Goal: Feedback & Contribution: Contribute content

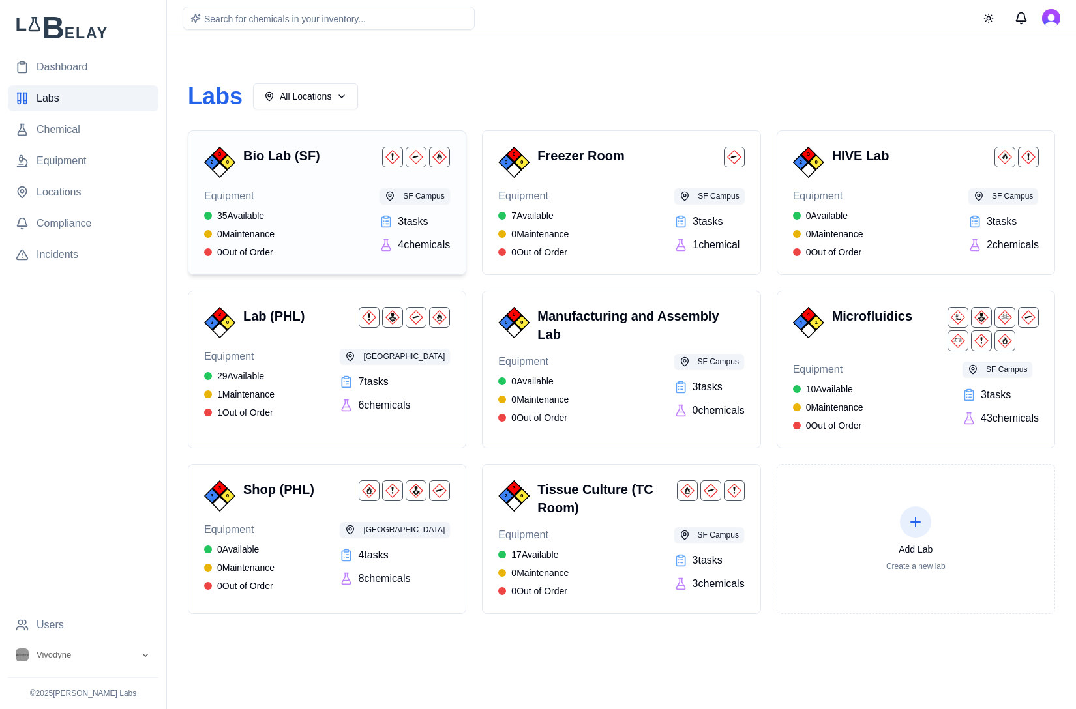
click at [333, 197] on div "Equipment 35 Available 0 Maintenance 0 Out of Order SF Campus 3 task s 4 chemic…" at bounding box center [327, 223] width 246 height 70
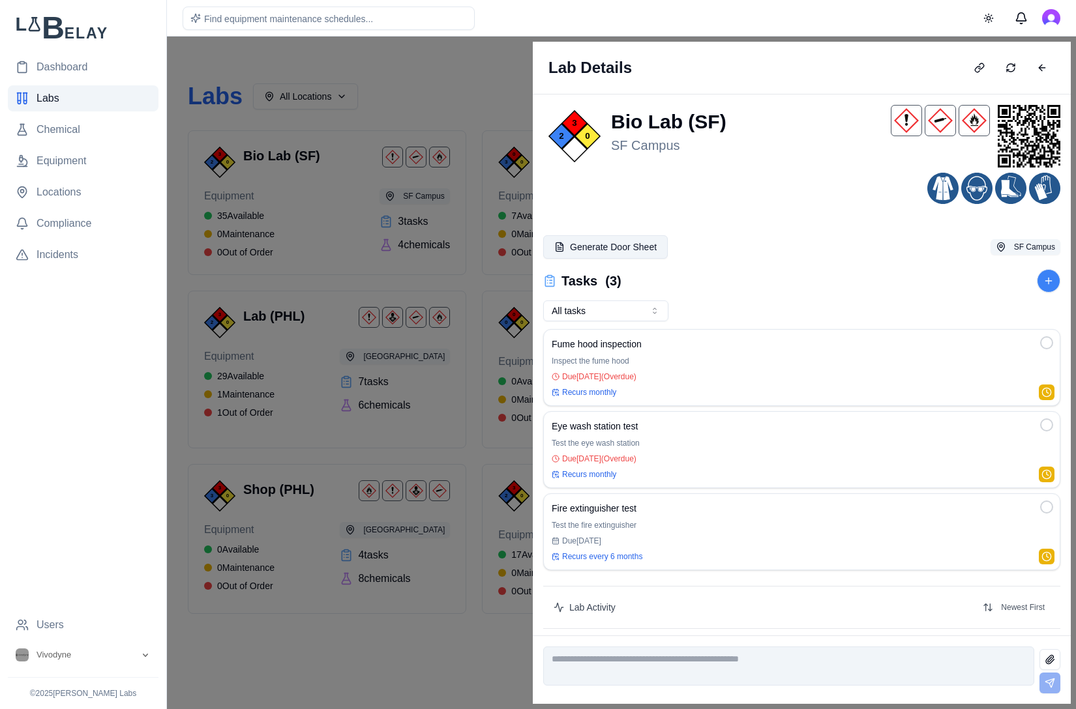
click at [630, 248] on button "Generate Door Sheet" at bounding box center [605, 246] width 125 height 23
click at [630, 244] on button "Generate Door Sheet" at bounding box center [605, 246] width 125 height 23
click at [587, 243] on button "Generate Door Sheet" at bounding box center [605, 246] width 125 height 23
click at [604, 244] on button "Generate Door Sheet" at bounding box center [605, 246] width 125 height 23
click at [1044, 53] on div "Lab Details" at bounding box center [802, 68] width 538 height 53
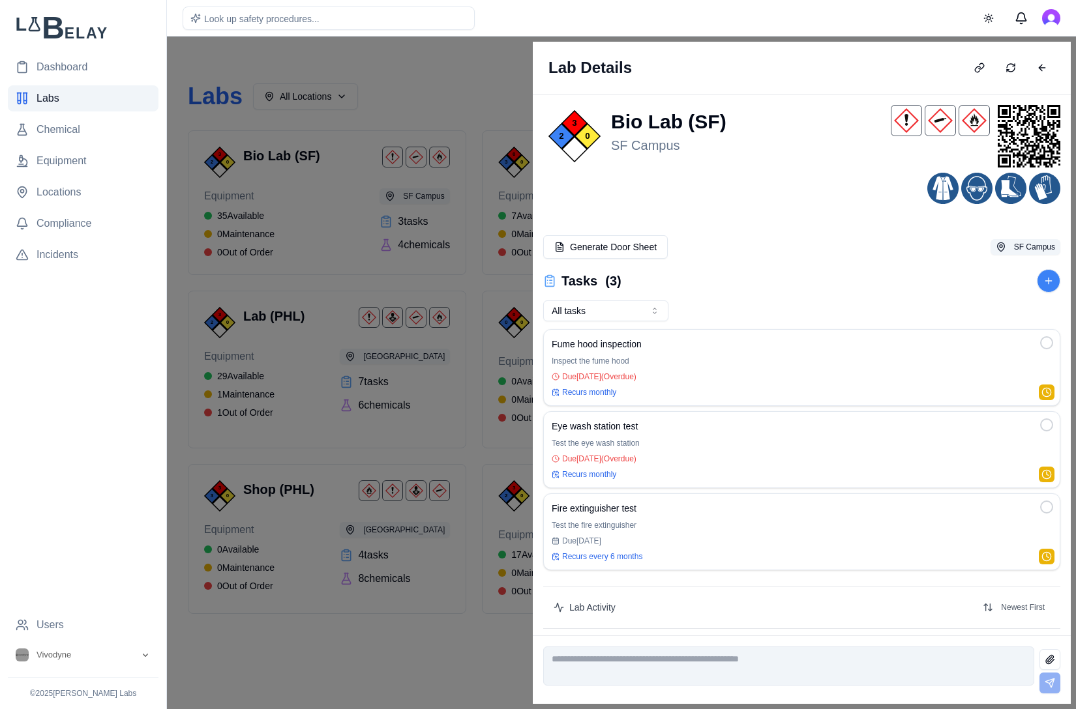
drag, startPoint x: 1042, startPoint y: 63, endPoint x: 1031, endPoint y: 72, distance: 14.9
click at [1042, 64] on button at bounding box center [1042, 67] width 26 height 21
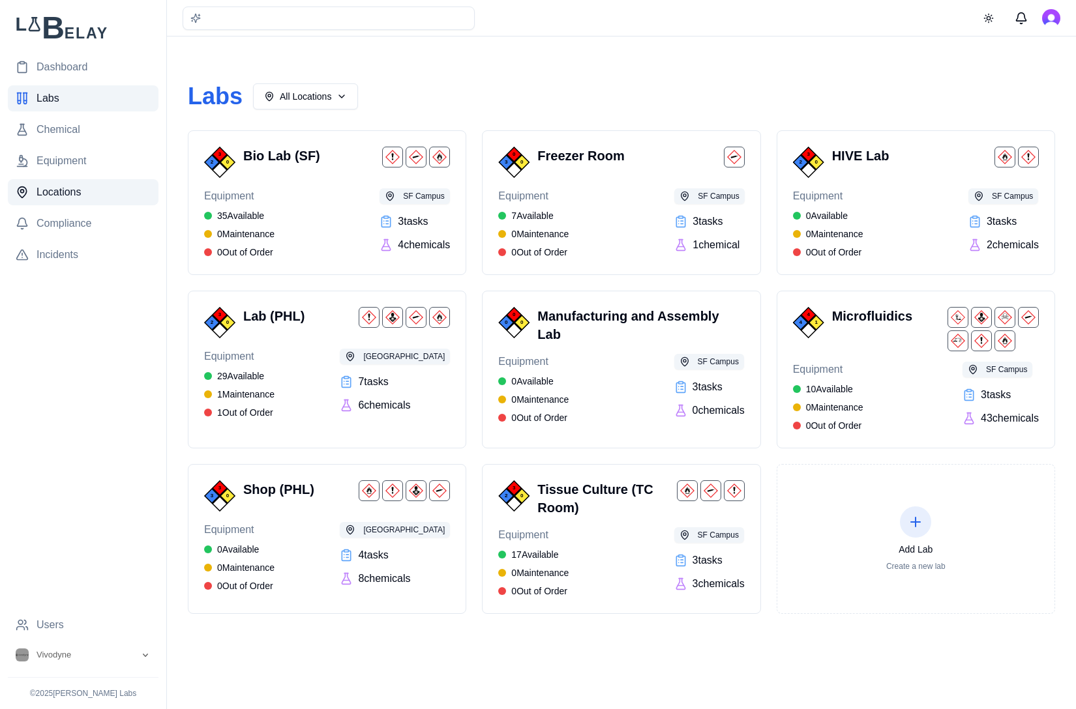
click at [60, 190] on span "Locations" at bounding box center [59, 192] width 45 height 16
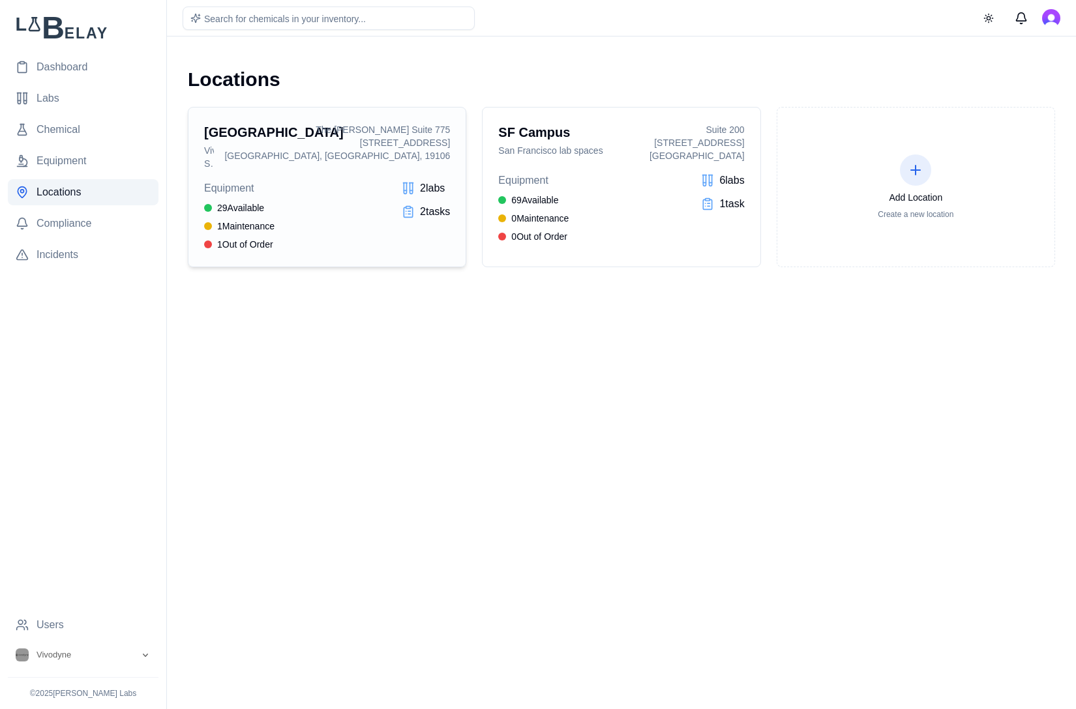
click at [0, 0] on body "Dashboard Labs Chemical Equipment Locations Compliance Incidents Users Vivodyne…" at bounding box center [538, 354] width 1076 height 709
click at [617, 149] on p "San Francisco lab spaces" at bounding box center [568, 150] width 141 height 13
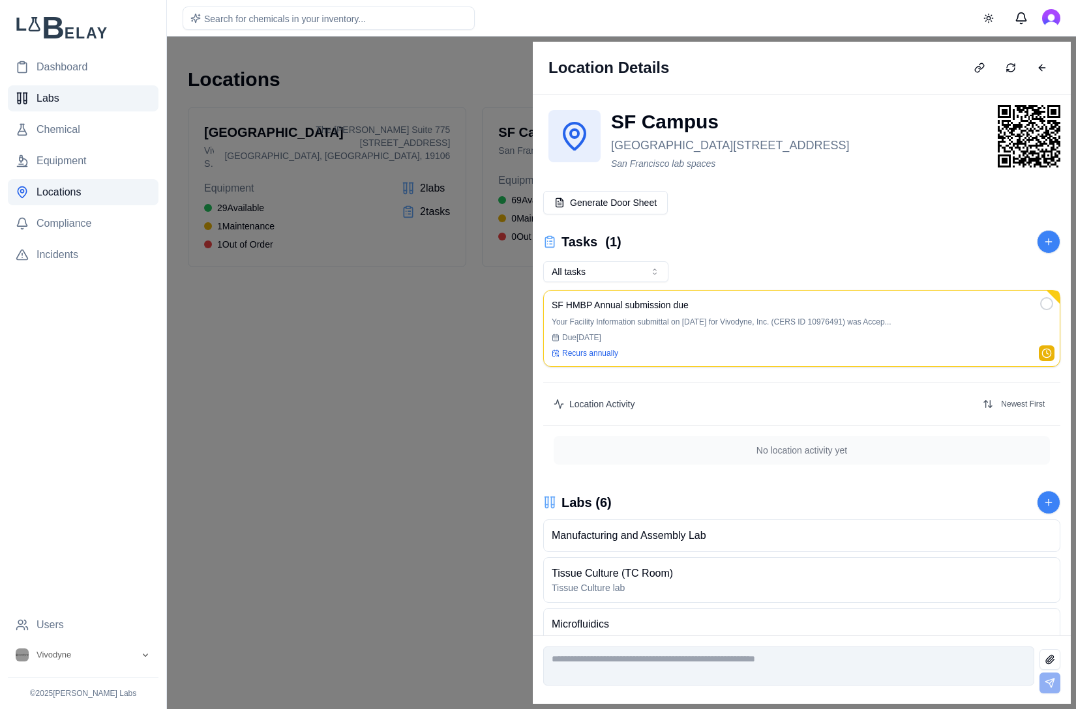
click at [59, 91] on link "Labs" at bounding box center [83, 98] width 151 height 26
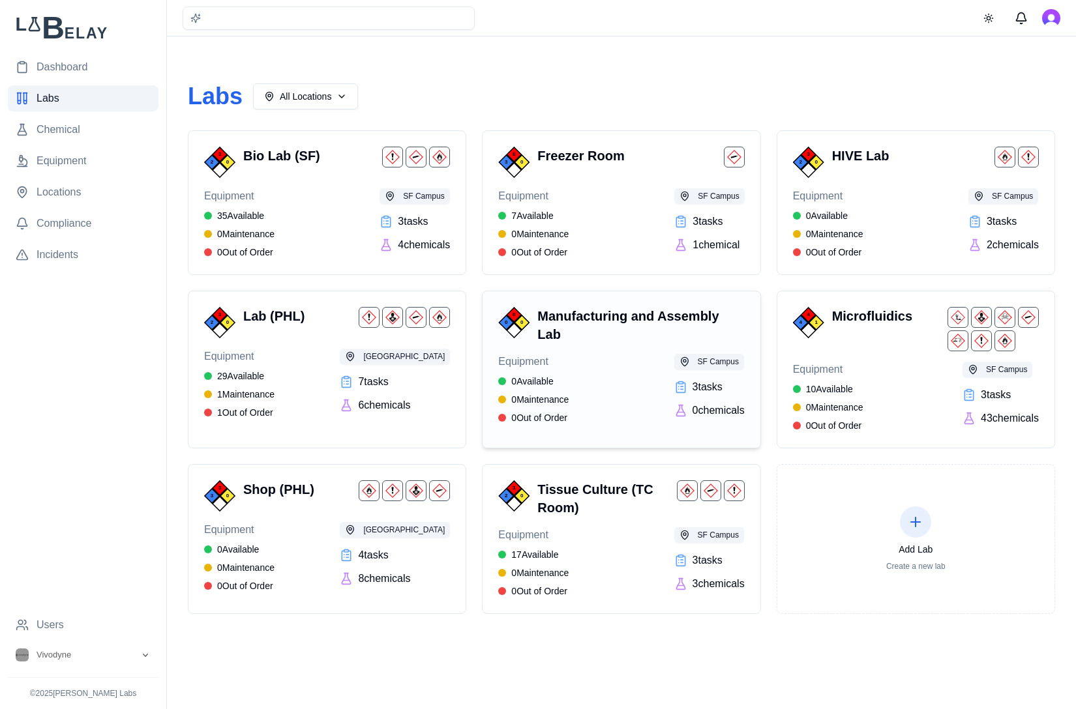
click at [598, 330] on h3 "Manufacturing and Assembly Lab" at bounding box center [637, 325] width 201 height 37
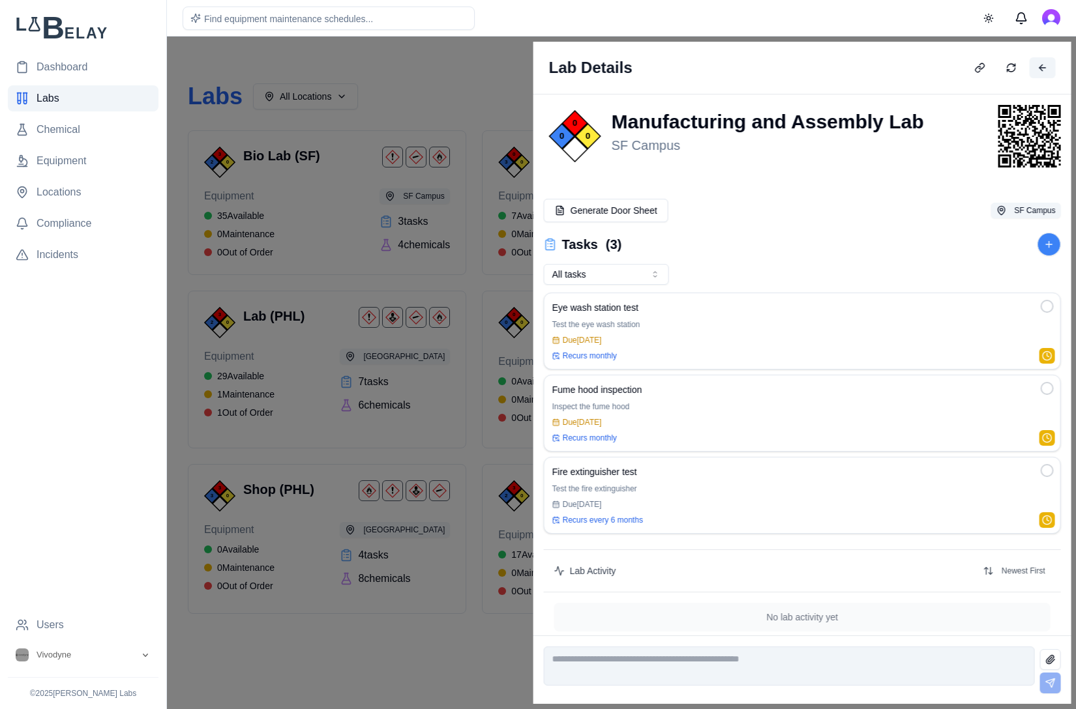
click at [1048, 65] on button at bounding box center [1042, 67] width 26 height 21
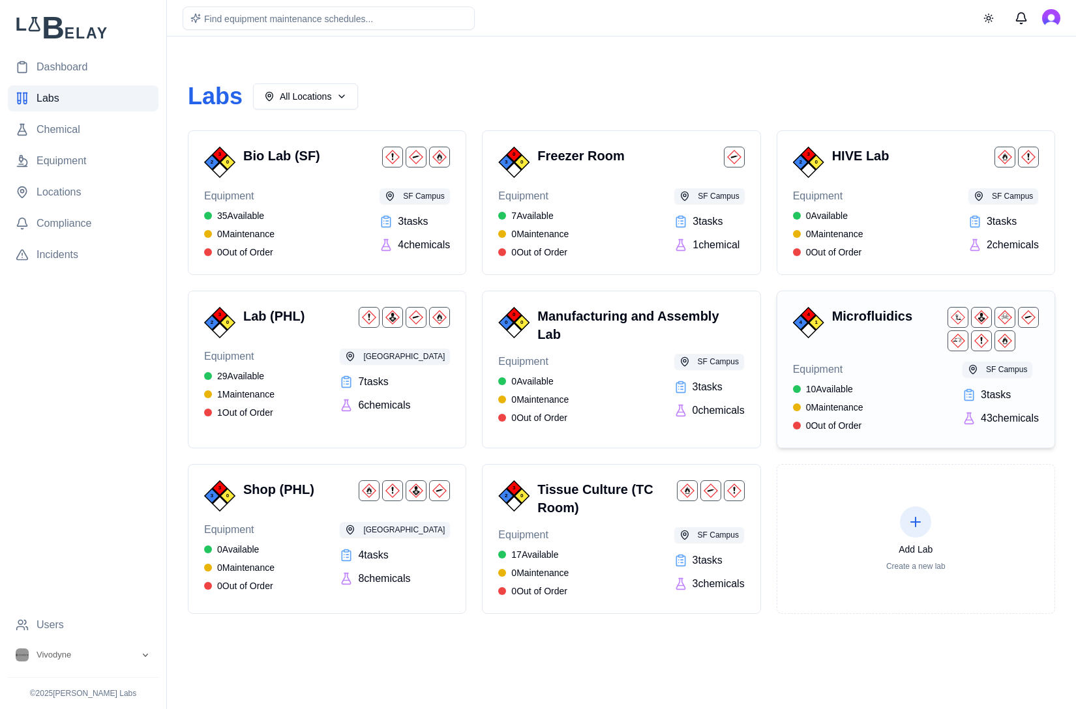
click at [886, 343] on div "Microfluidics" at bounding box center [935, 329] width 207 height 44
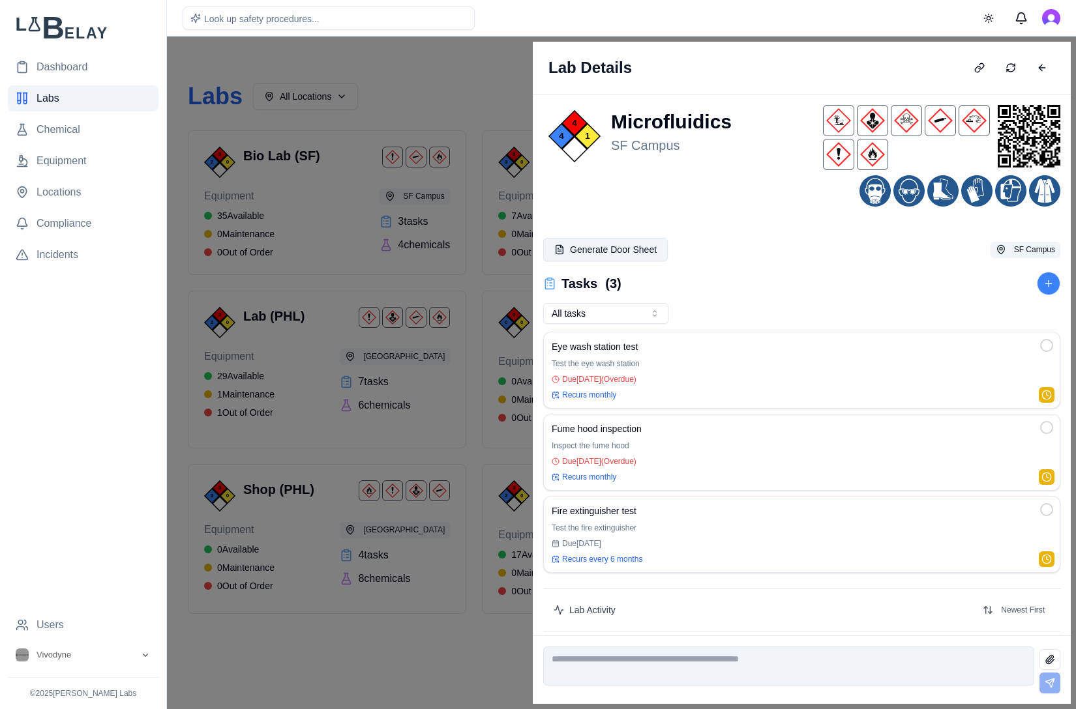
click at [621, 254] on button "Generate Door Sheet" at bounding box center [605, 249] width 125 height 23
click at [600, 248] on button "Generate Door Sheet" at bounding box center [605, 249] width 125 height 23
click at [620, 246] on button "Generate Door Sheet" at bounding box center [605, 249] width 125 height 23
click at [611, 248] on button "Generate Door Sheet" at bounding box center [605, 249] width 125 height 23
click at [656, 256] on button "Generate Door Sheet" at bounding box center [605, 249] width 125 height 23
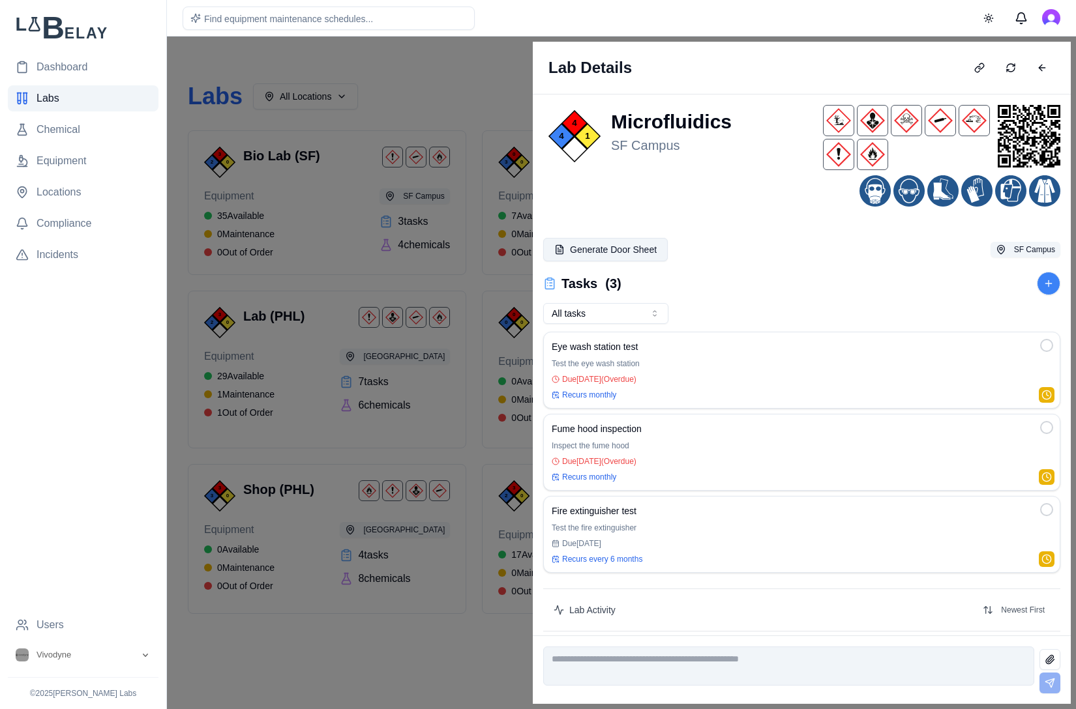
click at [652, 254] on button "Generate Door Sheet" at bounding box center [605, 249] width 125 height 23
click at [643, 252] on button "Generate Door Sheet" at bounding box center [605, 249] width 125 height 23
click at [646, 254] on button "Generate Door Sheet" at bounding box center [605, 249] width 125 height 23
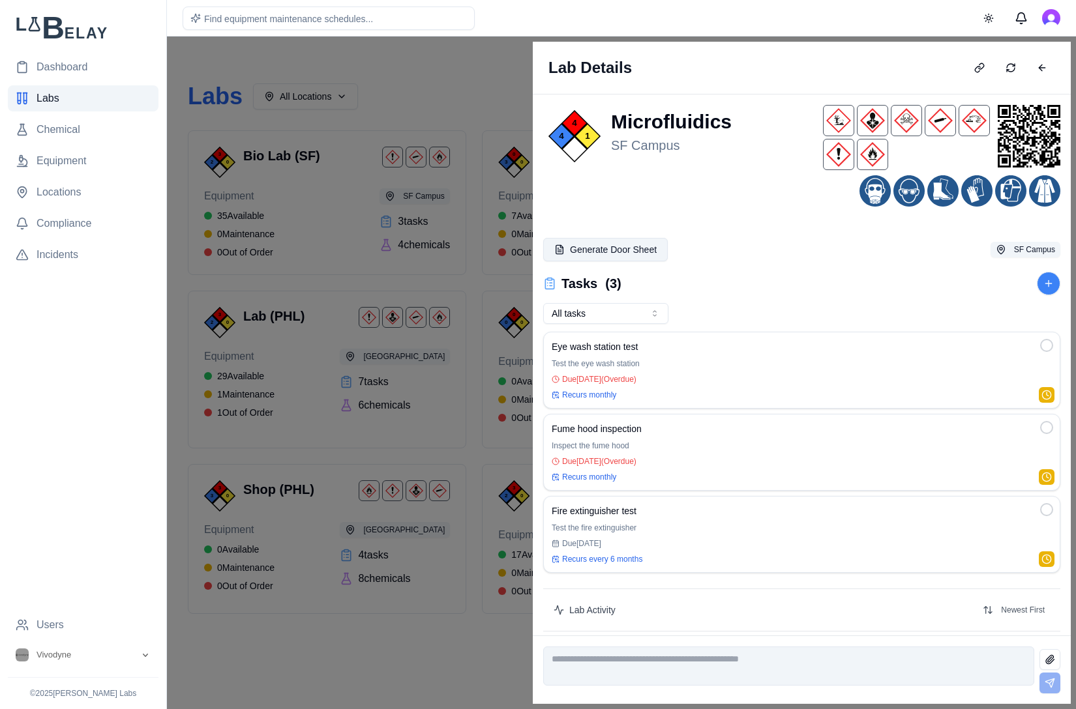
click at [646, 253] on button "Generate Door Sheet" at bounding box center [605, 249] width 125 height 23
click at [647, 252] on button "Generate Door Sheet" at bounding box center [605, 249] width 125 height 23
click at [588, 249] on button "Generate Door Sheet" at bounding box center [605, 249] width 125 height 23
click at [553, 250] on button "Generate Door Sheet" at bounding box center [605, 249] width 125 height 23
click at [616, 250] on button "Generate Door Sheet" at bounding box center [605, 249] width 125 height 23
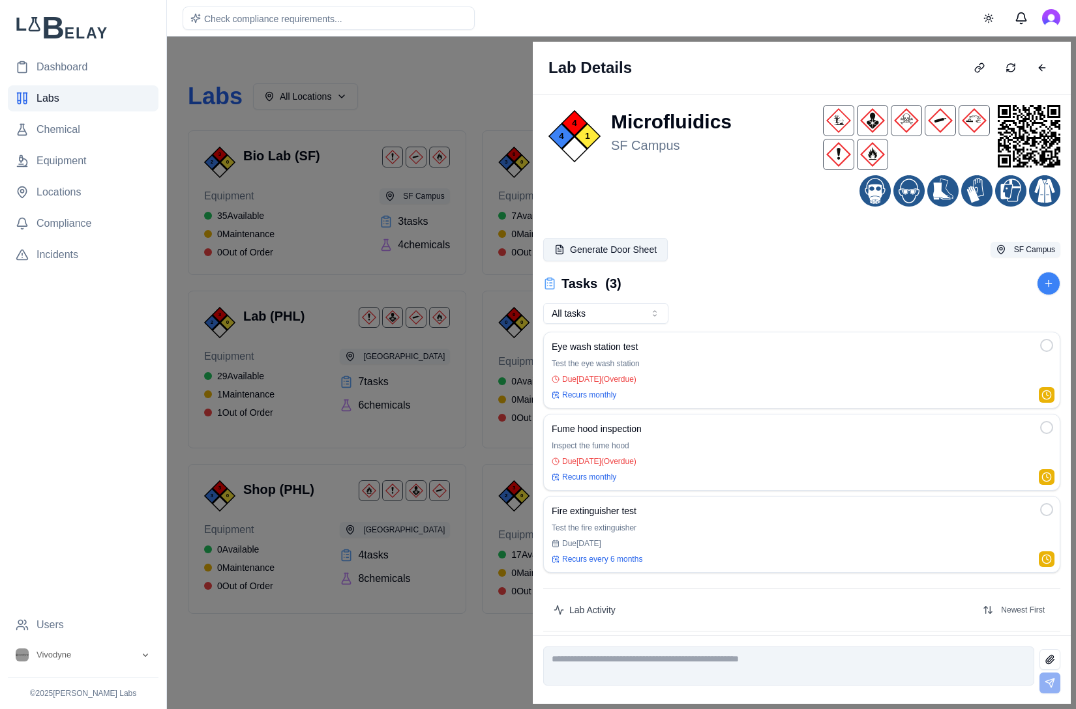
click at [615, 248] on button "Generate Door Sheet" at bounding box center [605, 249] width 125 height 23
click at [617, 248] on button "Generate Door Sheet" at bounding box center [605, 249] width 125 height 23
click at [570, 136] on div "4" at bounding box center [561, 136] width 23 height 23
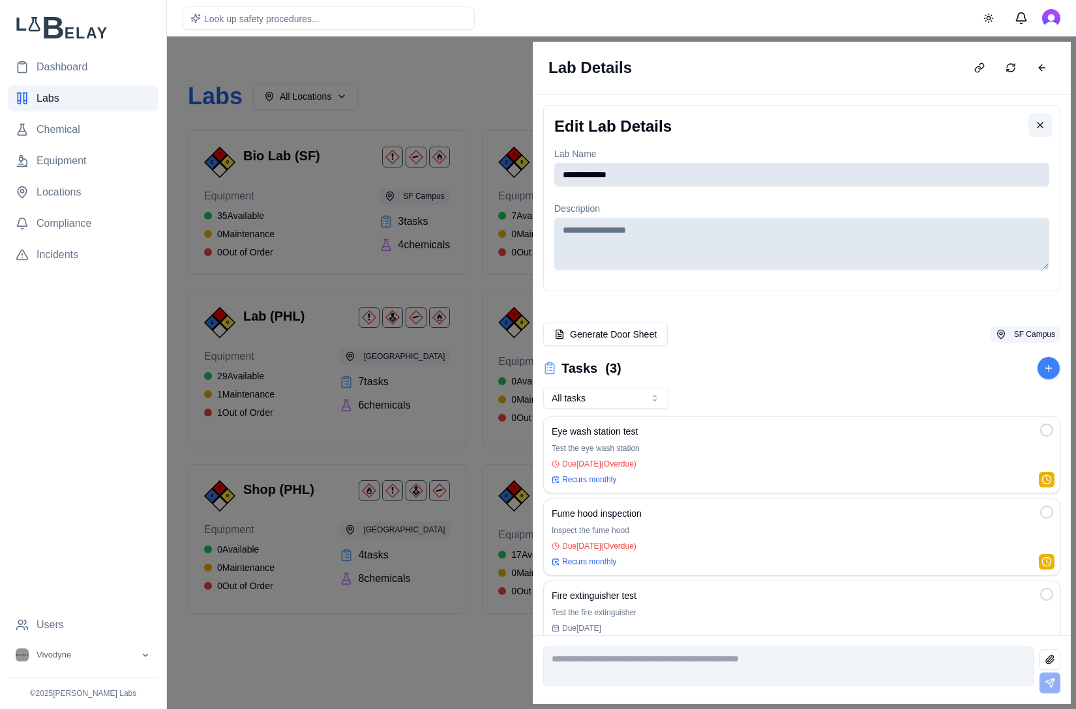
click at [1028, 125] on button at bounding box center [1039, 124] width 23 height 23
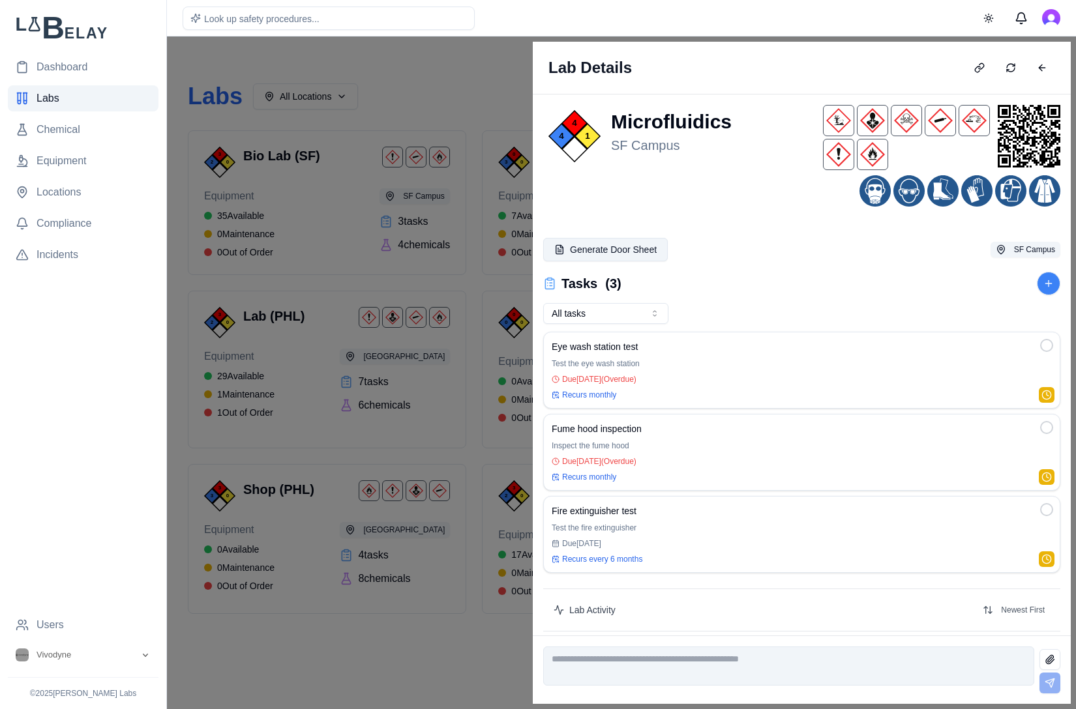
click at [587, 246] on button "Generate Door Sheet" at bounding box center [605, 249] width 125 height 23
click at [92, 64] on link "Dashboard" at bounding box center [83, 67] width 151 height 26
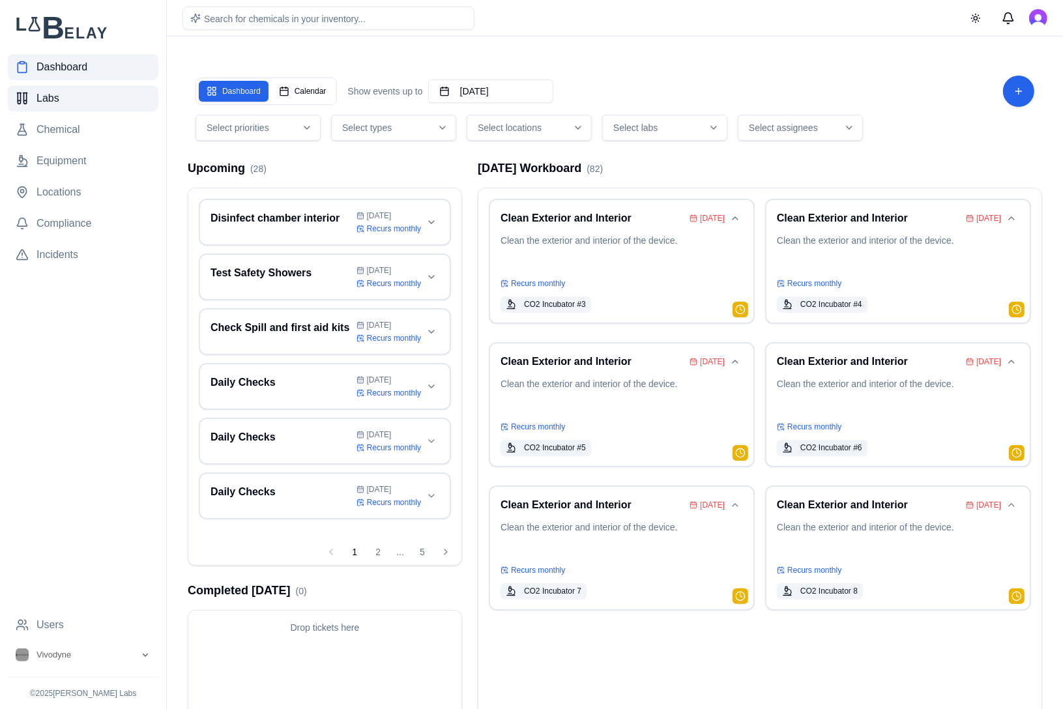
click at [139, 104] on link "Labs" at bounding box center [83, 98] width 151 height 26
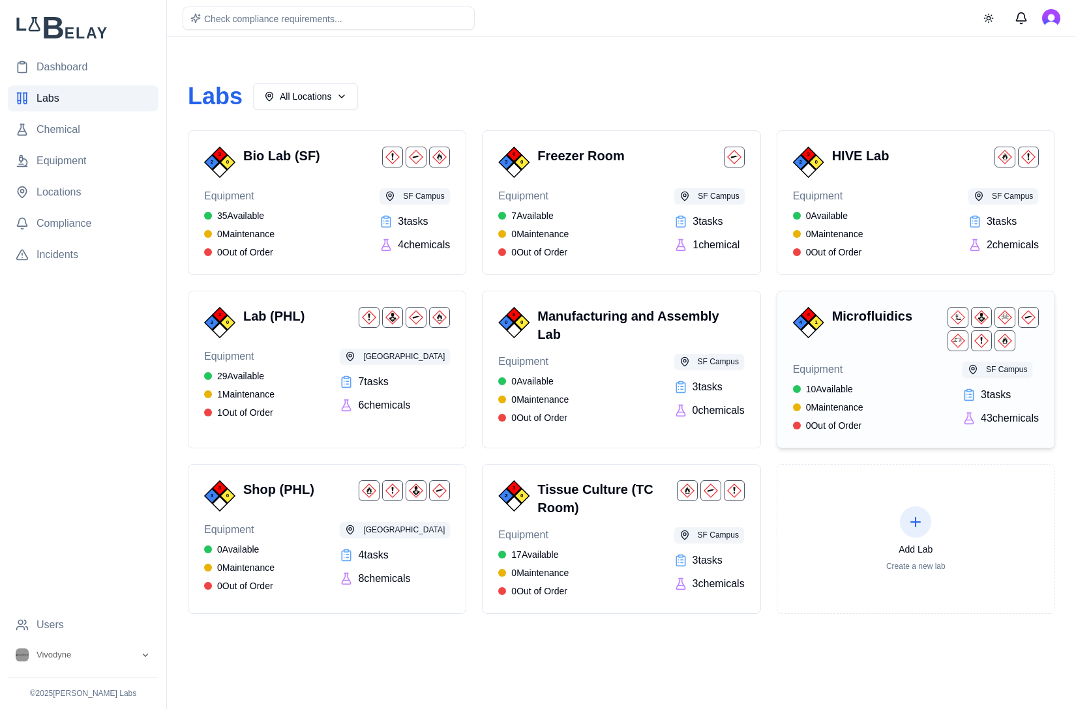
click at [882, 350] on div "Microfluidics" at bounding box center [935, 329] width 207 height 44
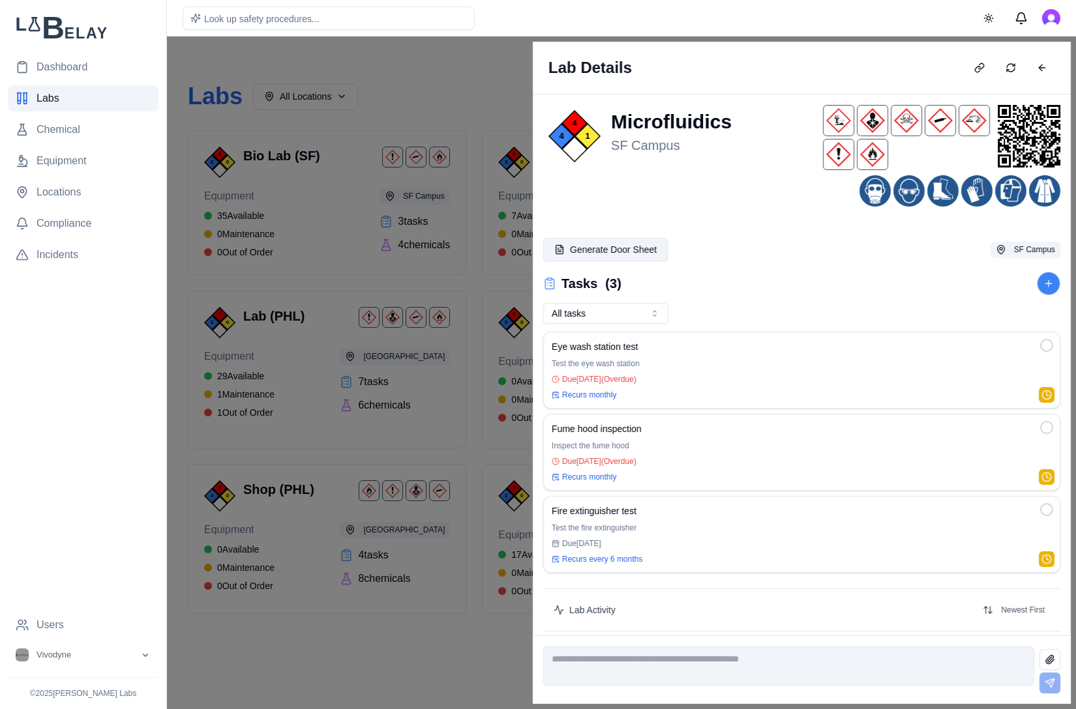
click at [636, 242] on button "Generate Door Sheet" at bounding box center [605, 249] width 125 height 23
click at [563, 244] on button "Generate Door Sheet" at bounding box center [605, 249] width 125 height 23
click at [587, 274] on h3 "Tasks" at bounding box center [579, 283] width 36 height 18
click at [611, 249] on button "Generate Door Sheet" at bounding box center [605, 249] width 125 height 23
drag, startPoint x: 611, startPoint y: 249, endPoint x: 701, endPoint y: 228, distance: 93.0
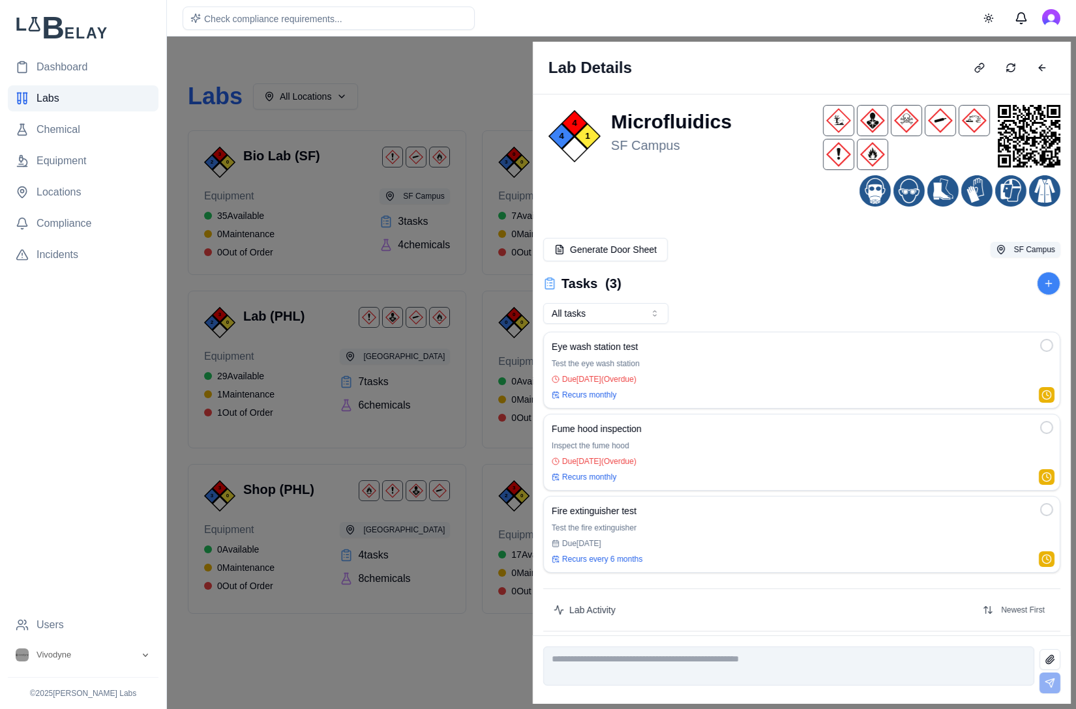
click at [609, 249] on button "Generate Door Sheet" at bounding box center [605, 249] width 125 height 23
click at [1044, 65] on button at bounding box center [1042, 67] width 26 height 21
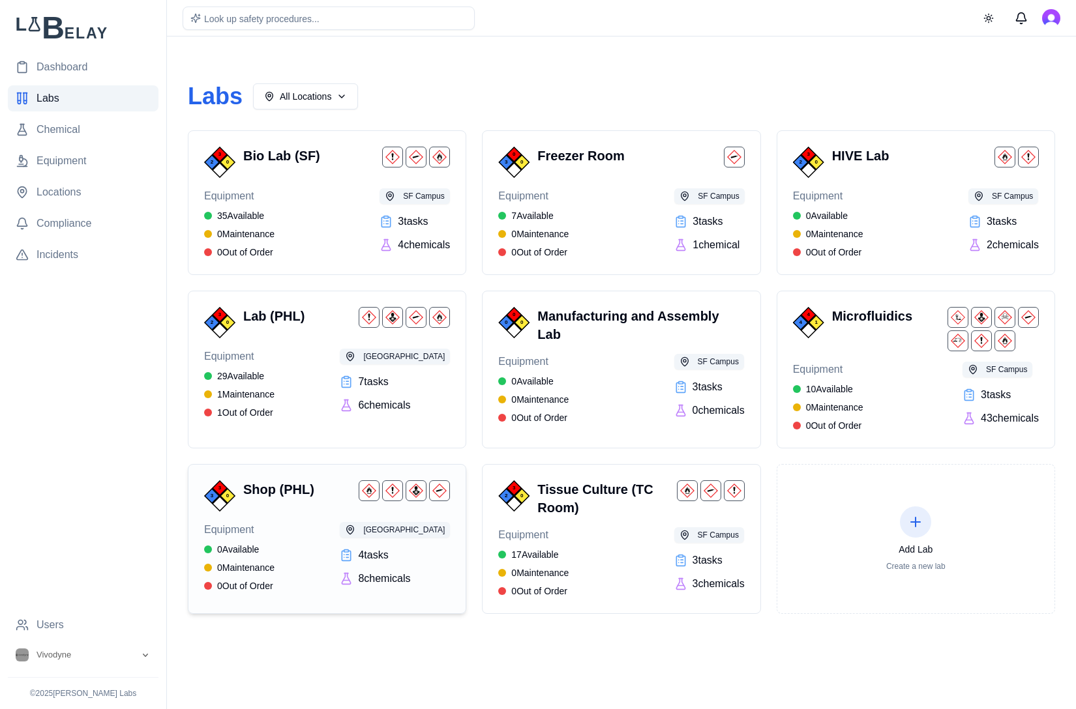
click at [287, 512] on div "3 3 0 Shop (PHL) Equipment 0 Available 0 Maintenance 0 Out of Order PHL Campus …" at bounding box center [327, 536] width 246 height 112
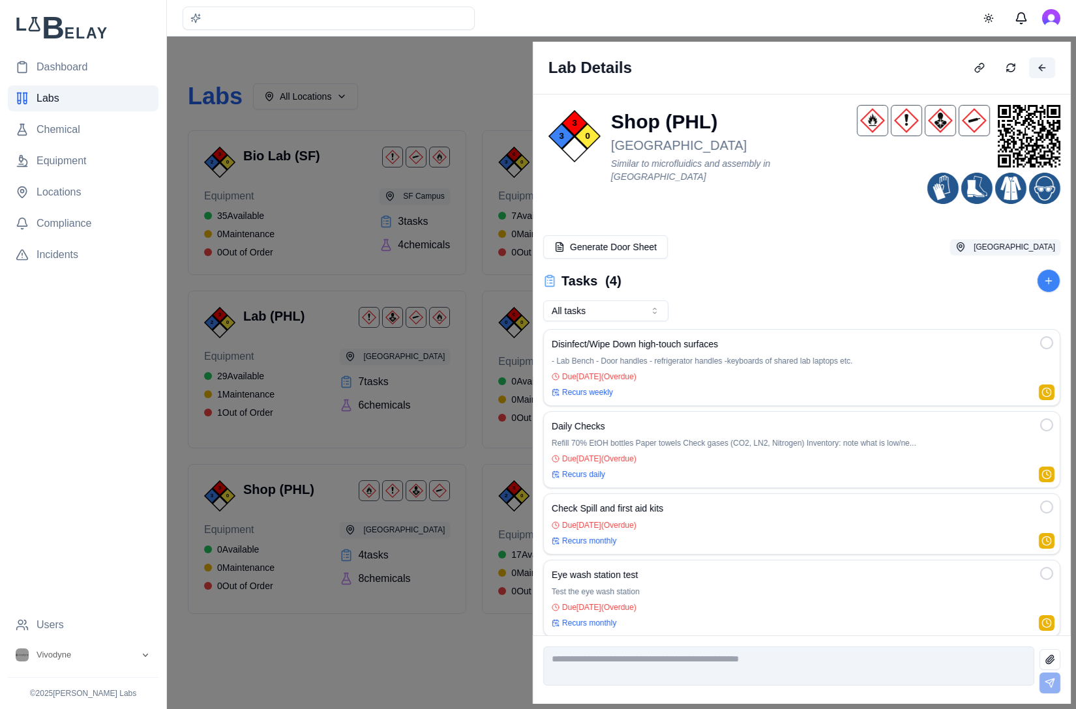
click at [1046, 69] on button at bounding box center [1042, 67] width 26 height 21
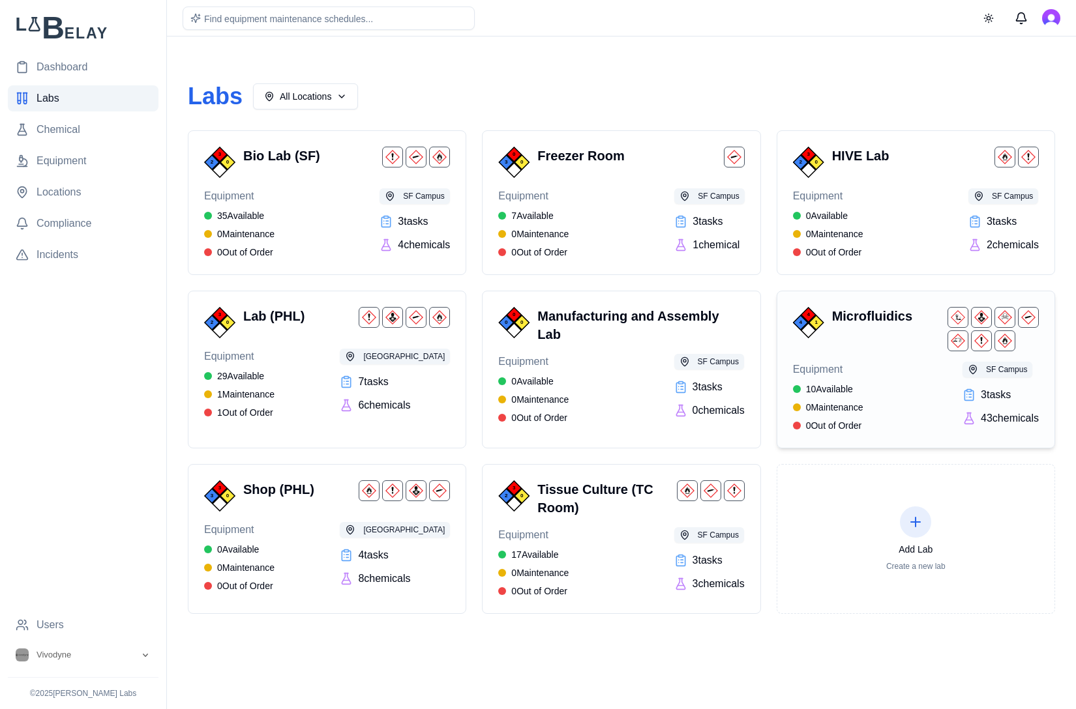
click at [859, 360] on div "4 4 1 Microfluidics Equipment 10 Available 0 Maintenance 0 Out of Order SF Camp…" at bounding box center [916, 369] width 246 height 125
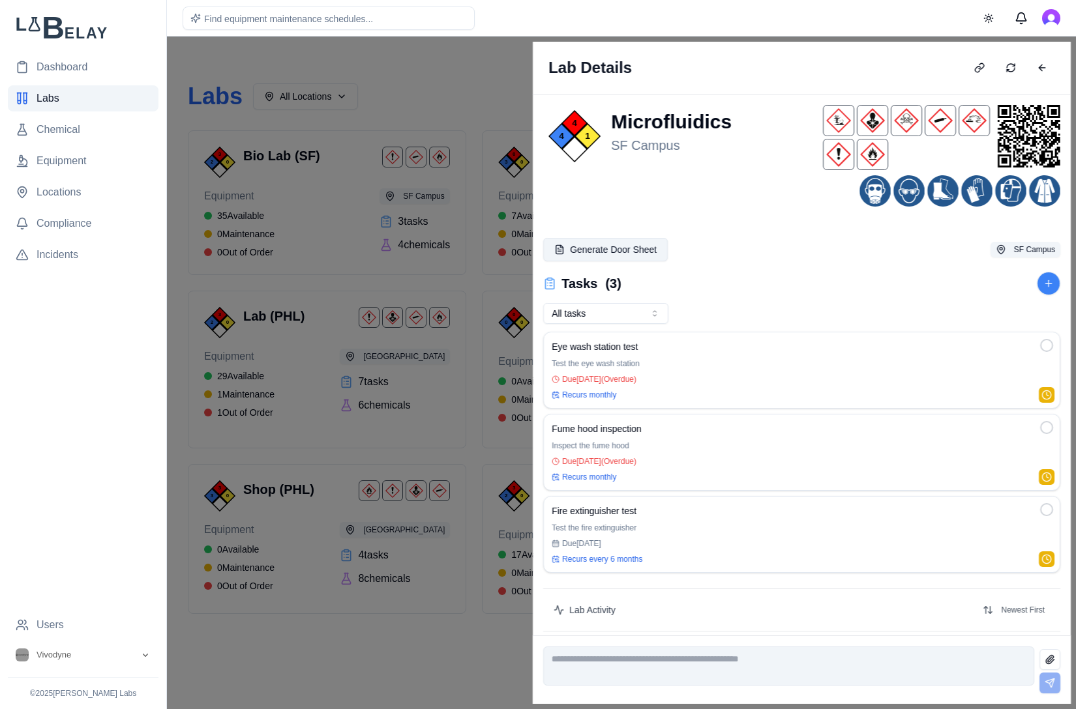
click at [621, 245] on button "Generate Door Sheet" at bounding box center [605, 249] width 125 height 23
click at [543, 238] on button "Generate Door Sheet" at bounding box center [605, 249] width 125 height 23
click at [595, 250] on button "Generate Door Sheet" at bounding box center [605, 249] width 125 height 23
click at [1048, 66] on button at bounding box center [1042, 67] width 26 height 21
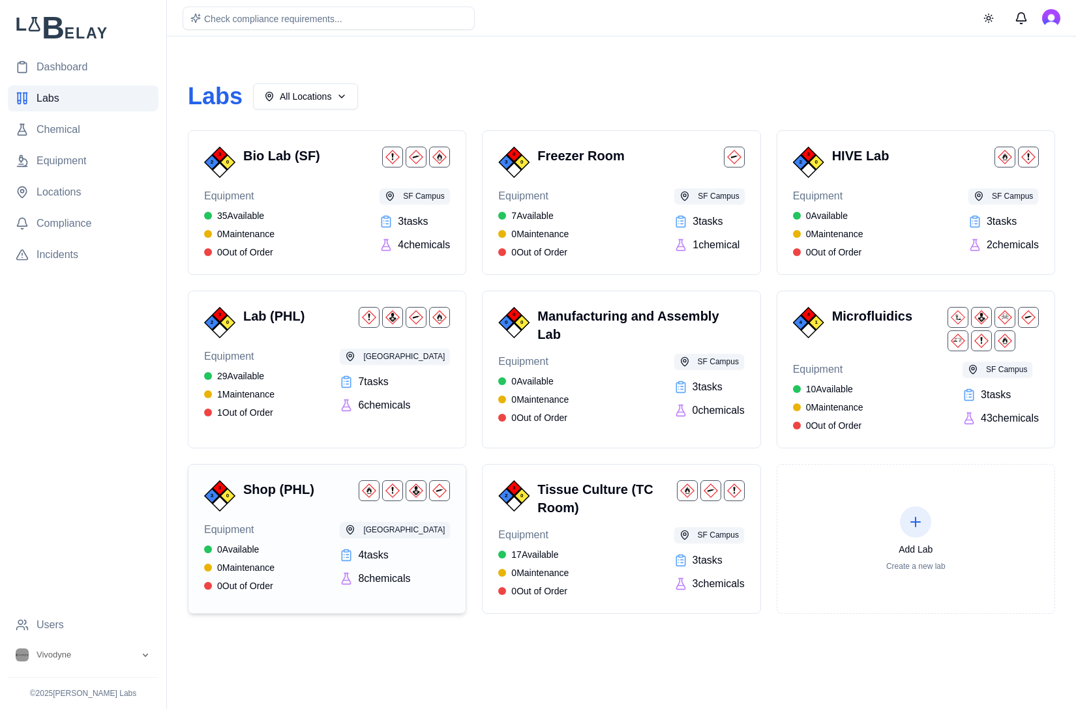
click at [305, 515] on div "3 3 0 Shop (PHL) Equipment 0 Available 0 Maintenance 0 Out of Order PHL Campus …" at bounding box center [327, 536] width 246 height 112
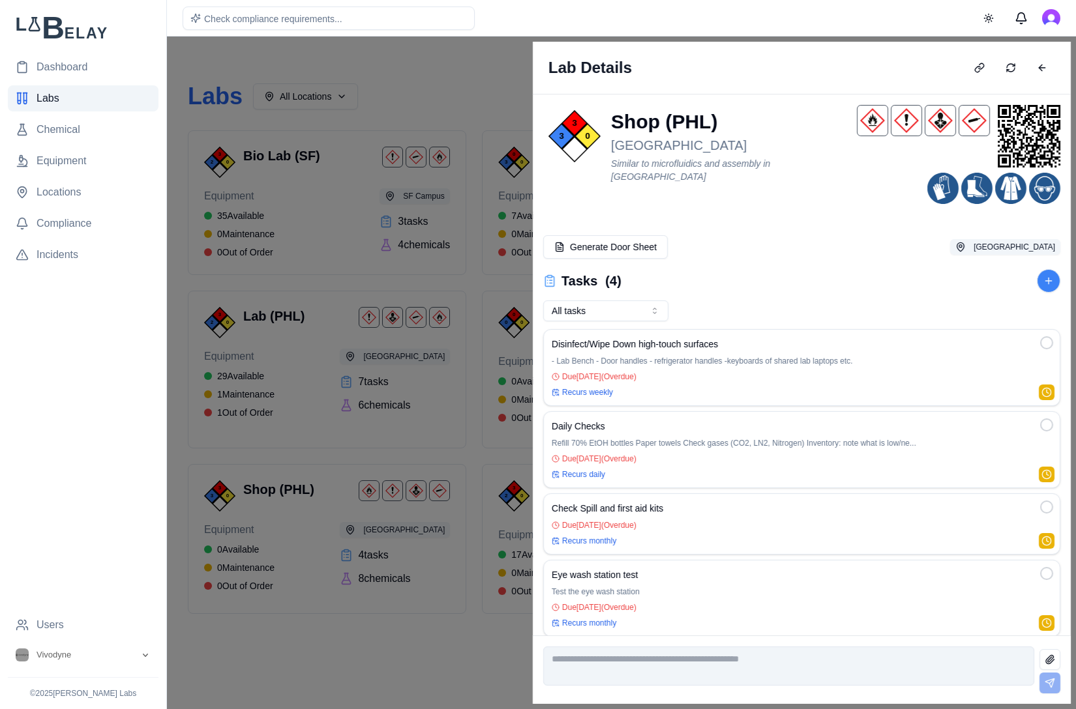
click at [555, 263] on div "3 3 0 Shop (PHL) PHL Campus Similar to microfluidics and assembly in SF QR Code…" at bounding box center [802, 365] width 538 height 541
click at [543, 235] on button "Generate Door Sheet" at bounding box center [605, 246] width 125 height 23
click at [1048, 69] on button at bounding box center [1042, 67] width 26 height 21
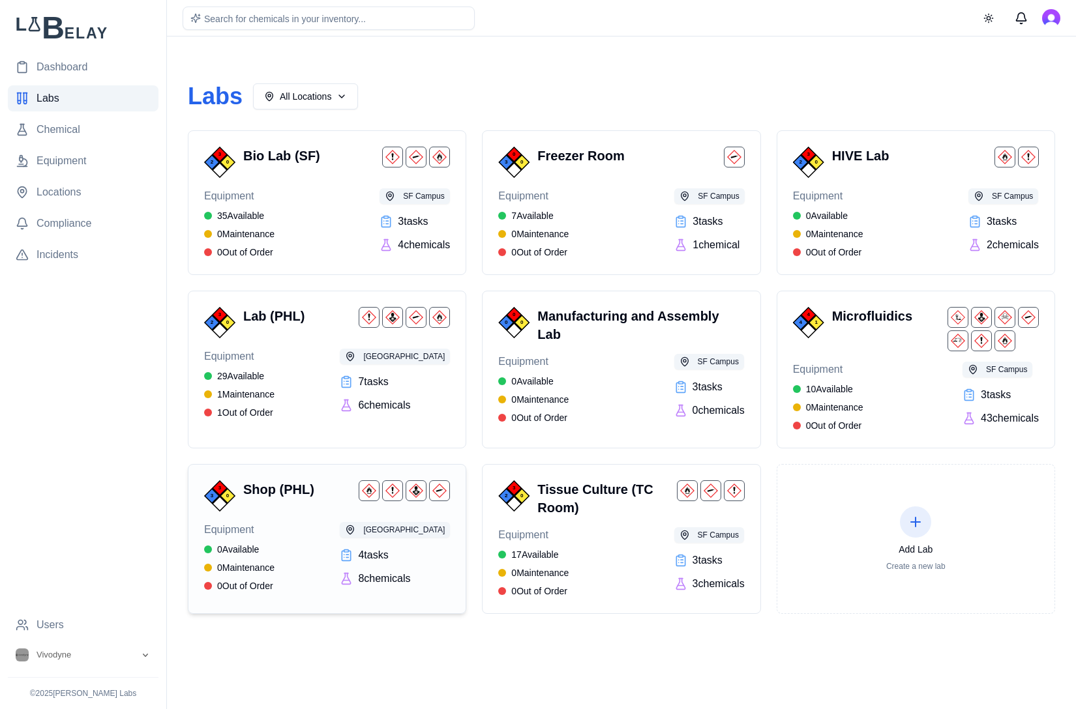
click at [274, 523] on span "Equipment" at bounding box center [239, 530] width 70 height 16
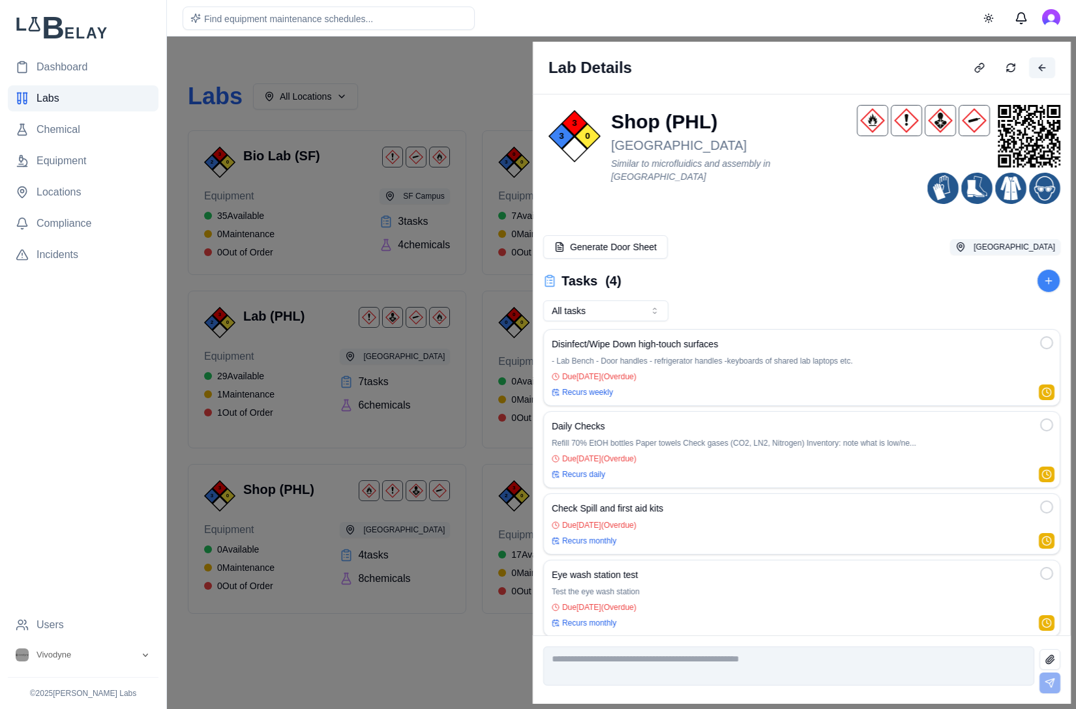
click at [1053, 68] on button at bounding box center [1042, 67] width 26 height 21
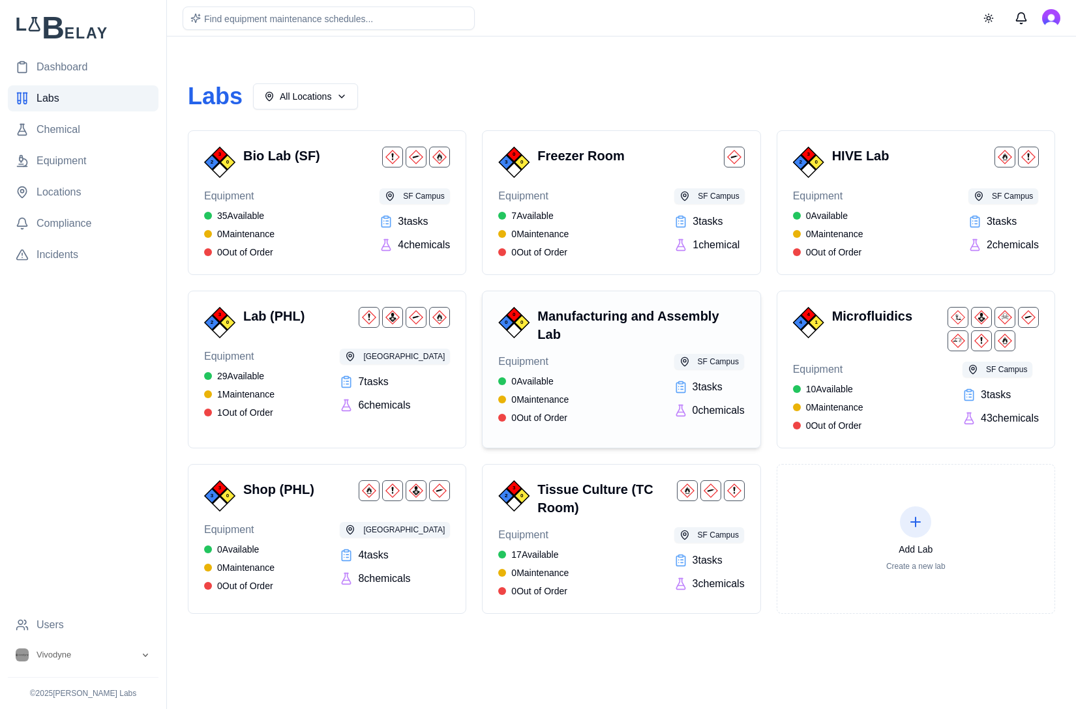
click at [614, 340] on h3 "Manufacturing and Assembly Lab" at bounding box center [637, 325] width 201 height 37
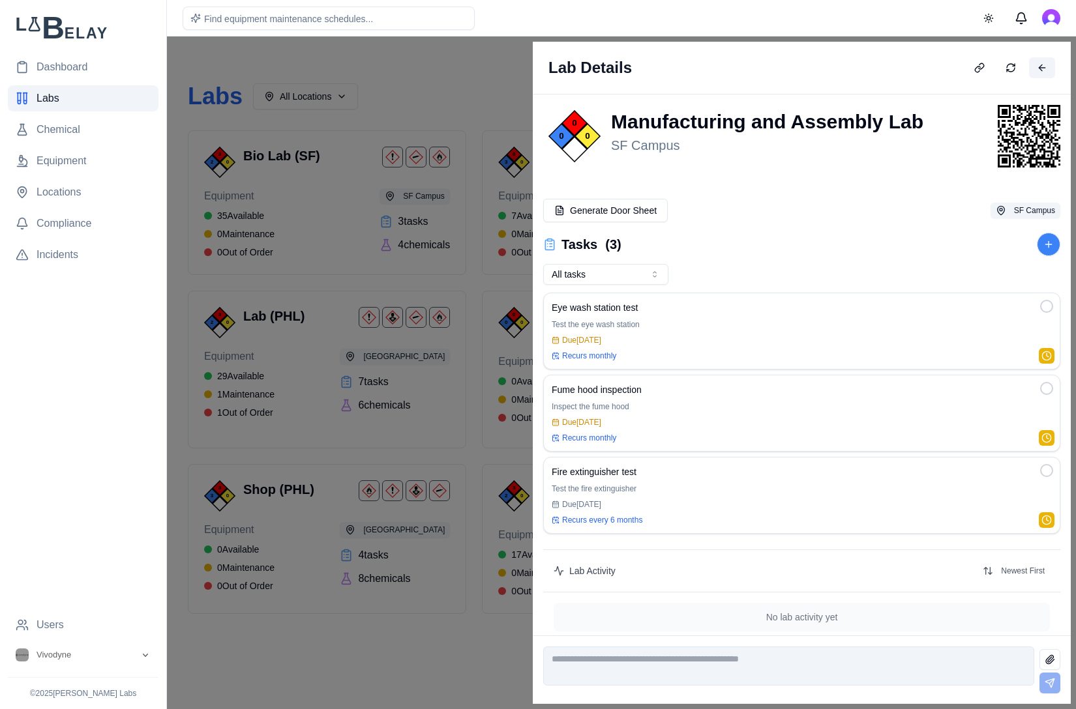
click at [1046, 72] on button at bounding box center [1042, 67] width 26 height 21
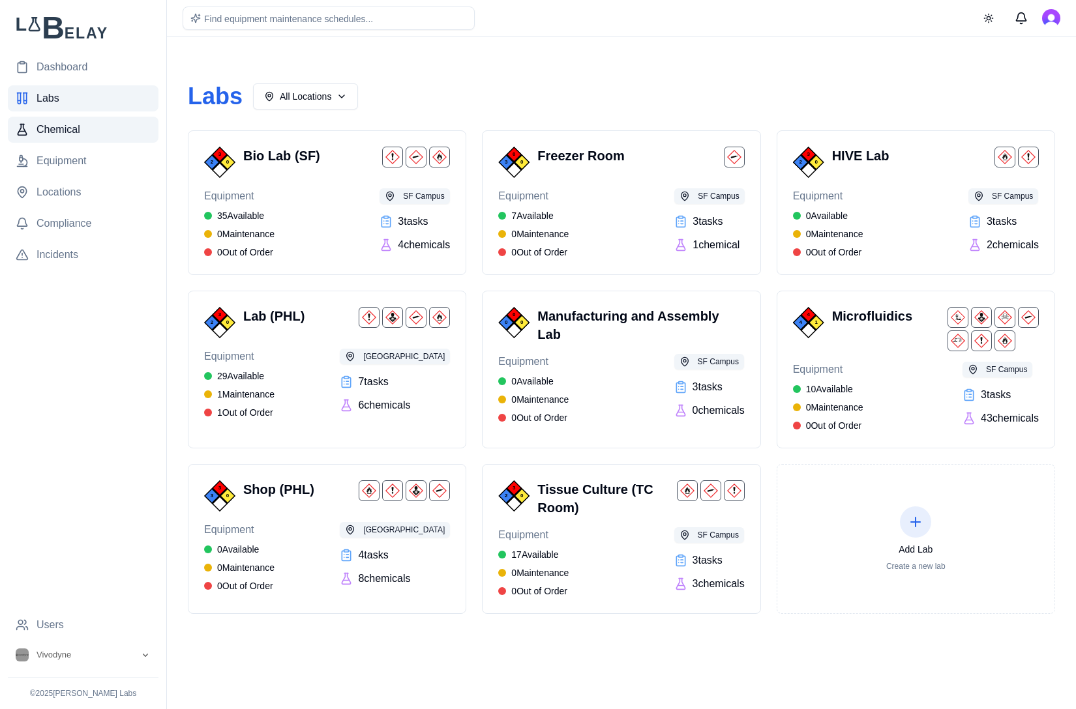
drag, startPoint x: 74, startPoint y: 130, endPoint x: 82, endPoint y: 130, distance: 8.5
click at [72, 130] on span "Chemical" at bounding box center [59, 130] width 44 height 16
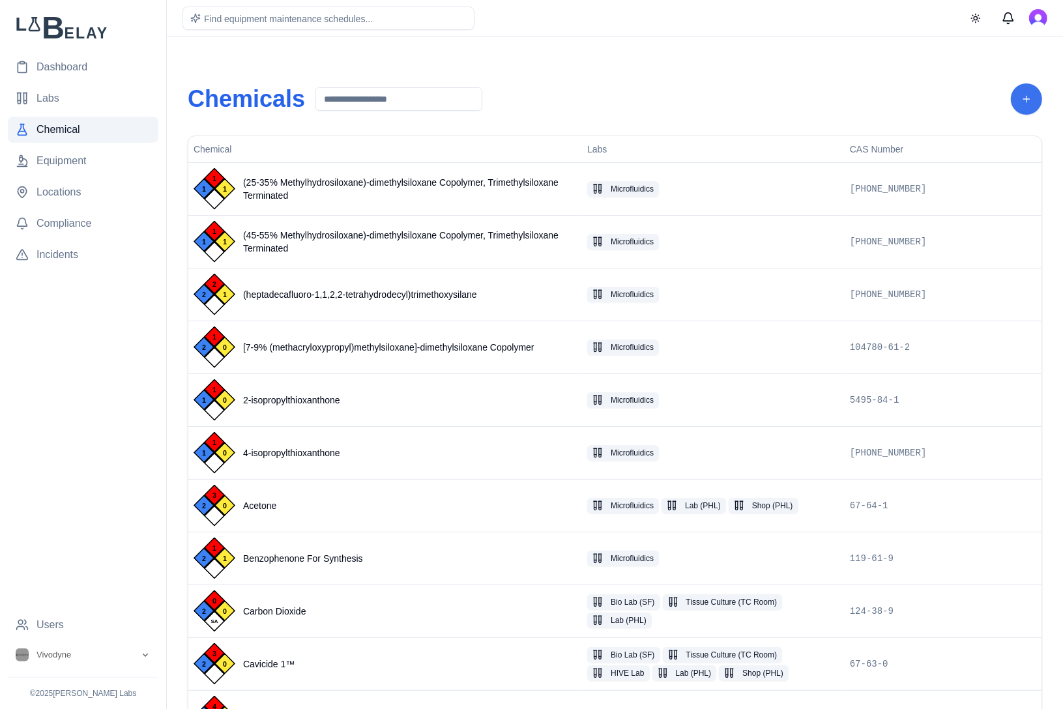
click at [1036, 102] on button "Add Chemical" at bounding box center [1026, 98] width 31 height 31
click at [988, 130] on button "New Chemical" at bounding box center [969, 134] width 134 height 23
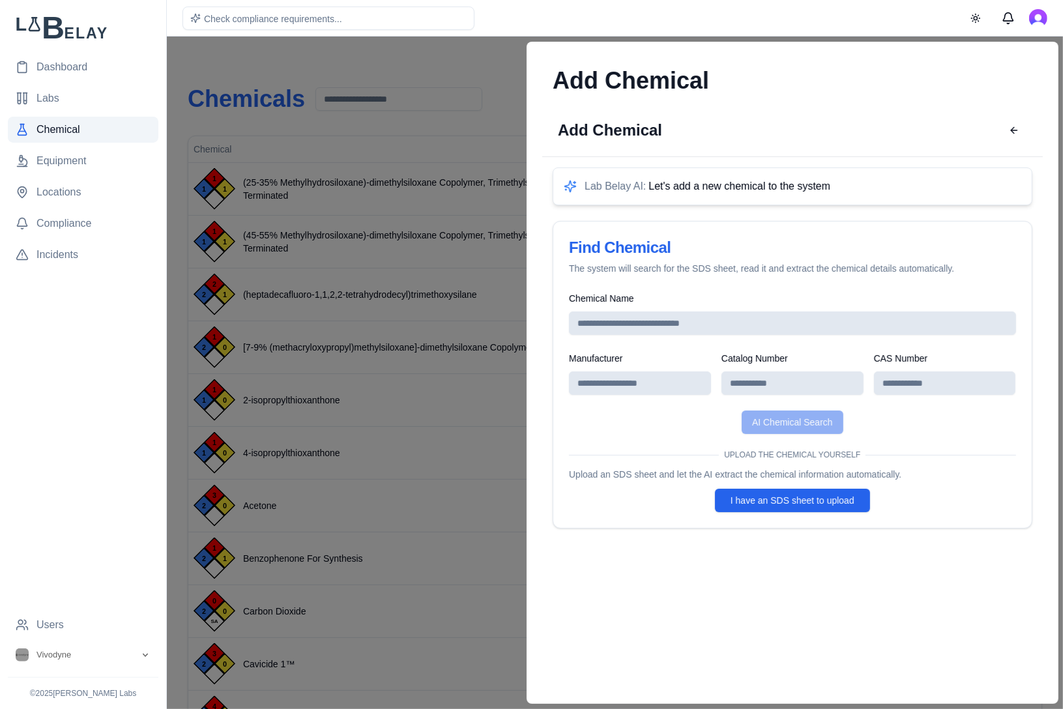
click at [703, 184] on span "Let's add a new chemical to the system" at bounding box center [740, 186] width 182 height 11
click at [762, 321] on input "Chemical Name" at bounding box center [792, 323] width 447 height 23
paste input "**********"
type input "**********"
click at [810, 424] on button "AI Chemical Search" at bounding box center [792, 422] width 102 height 23
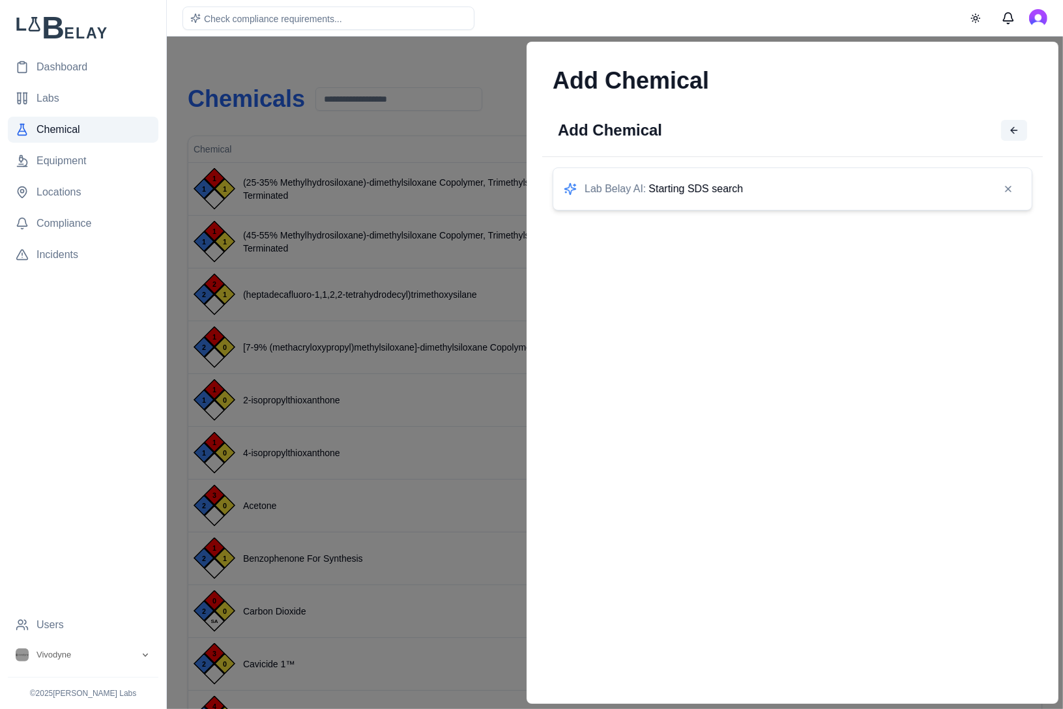
click at [1020, 127] on button at bounding box center [1014, 130] width 26 height 21
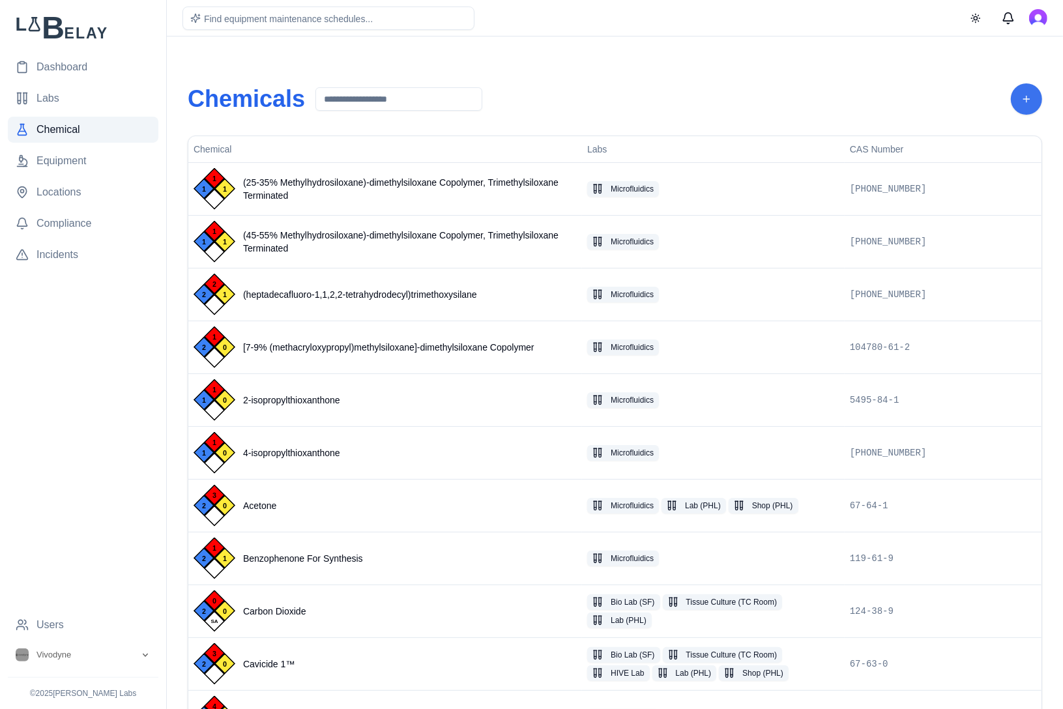
click at [1023, 91] on button "Add Chemical" at bounding box center [1026, 98] width 31 height 31
click at [952, 216] on button "SDS Files (PDF)" at bounding box center [969, 213] width 134 height 23
click at [1035, 102] on button "Add Chemical" at bounding box center [1026, 98] width 31 height 31
click at [991, 143] on button "New Chemical" at bounding box center [969, 134] width 134 height 23
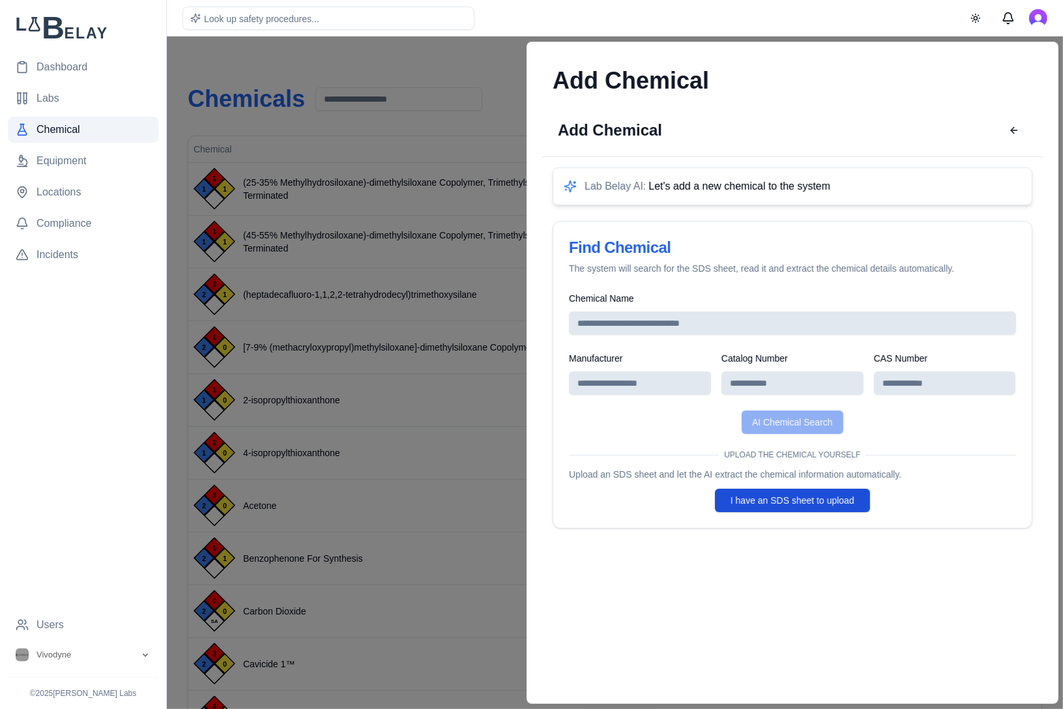
click at [759, 506] on button "I have an SDS sheet to upload" at bounding box center [791, 500] width 155 height 23
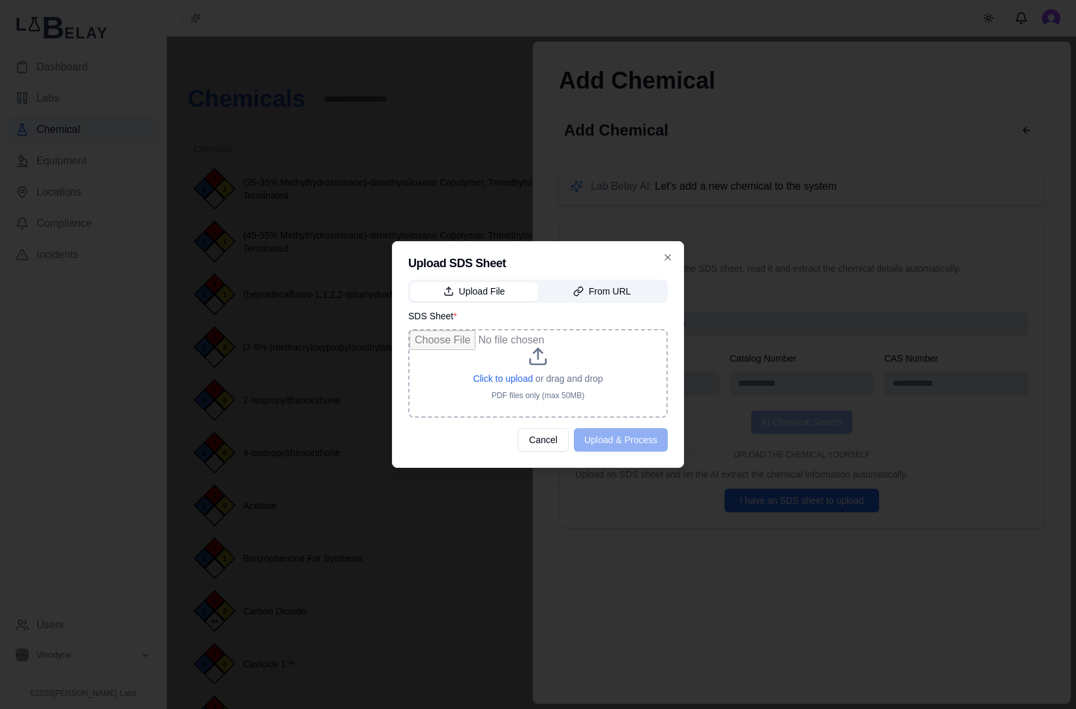
click at [503, 373] on input "file" at bounding box center [537, 373] width 257 height 86
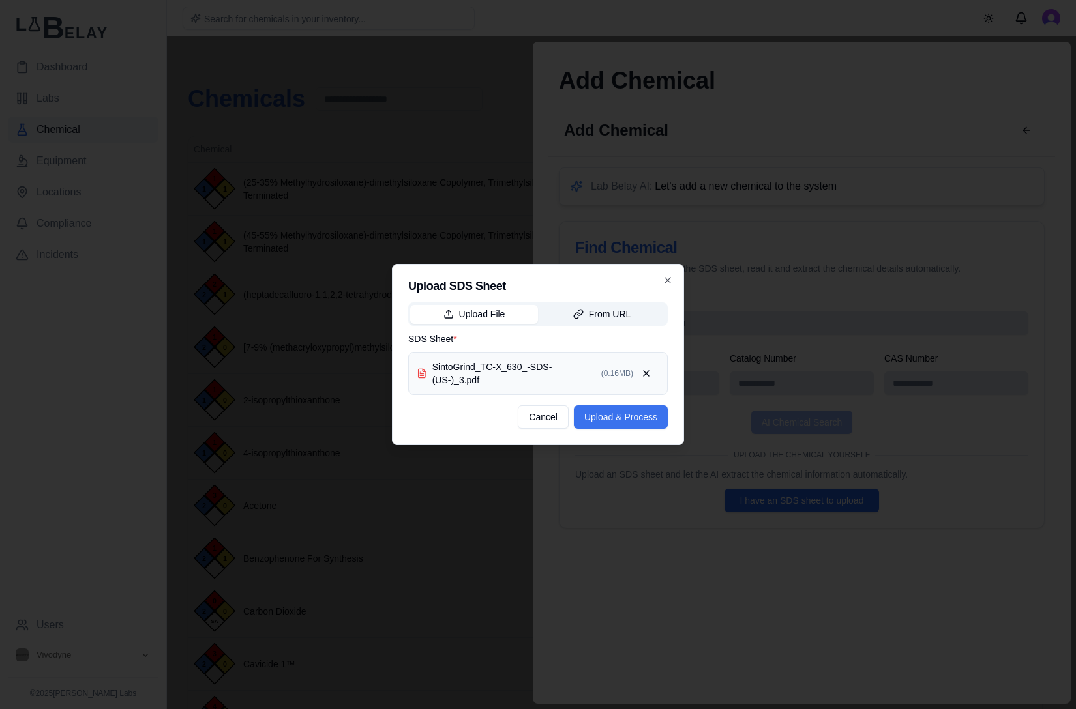
click at [631, 418] on button "Upload & Process" at bounding box center [621, 416] width 94 height 23
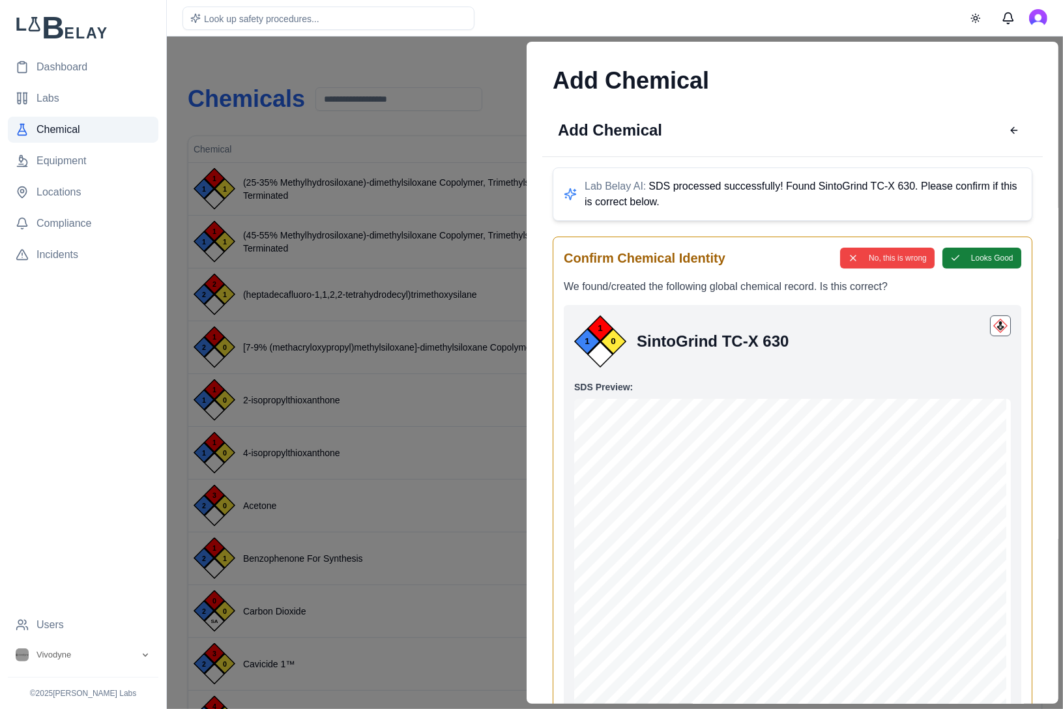
click at [967, 260] on button "Looks Good" at bounding box center [981, 258] width 79 height 21
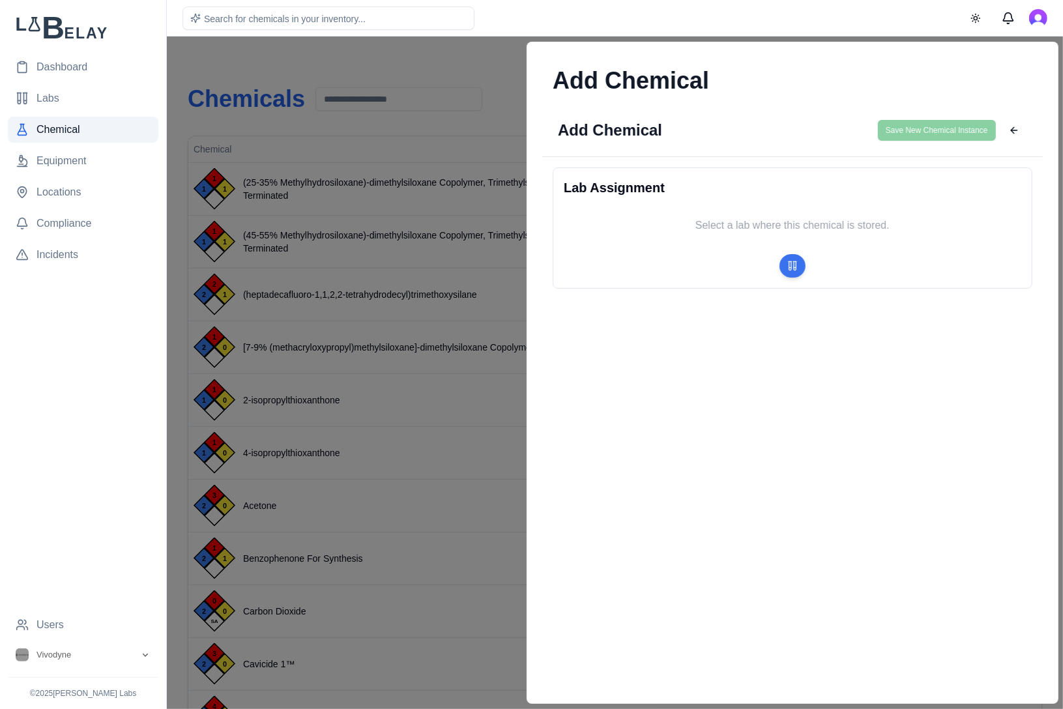
click at [780, 261] on button "Assign to lab" at bounding box center [792, 265] width 26 height 23
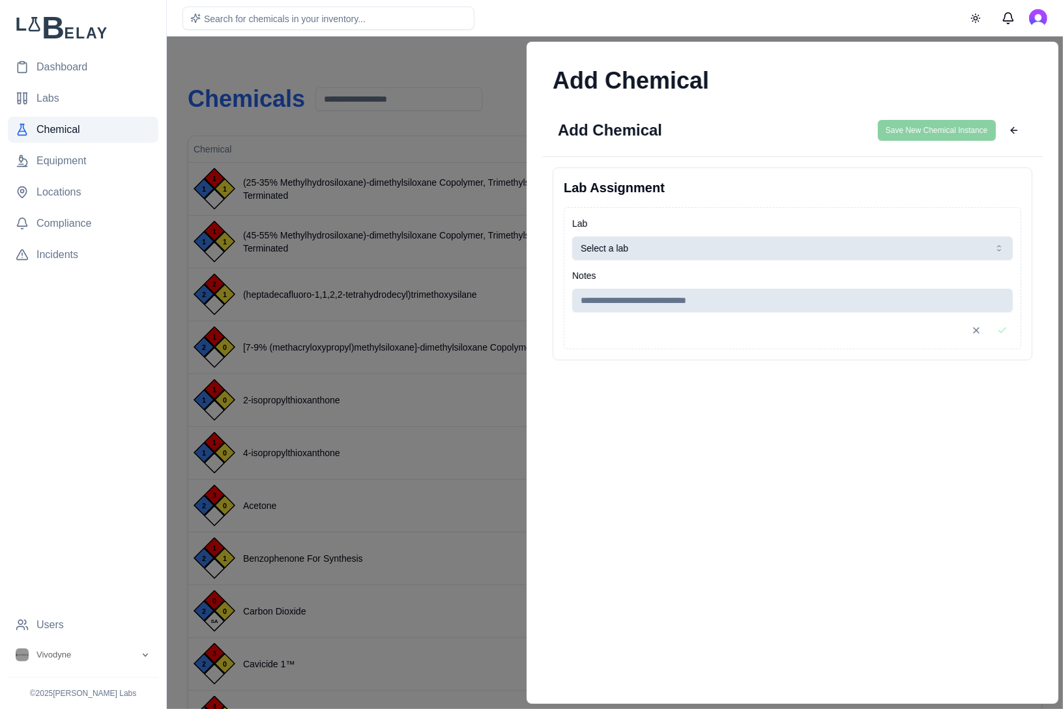
click at [706, 237] on button "Select a lab" at bounding box center [792, 248] width 441 height 23
click at [767, 303] on input at bounding box center [792, 300] width 441 height 23
click at [1005, 330] on button "Save changes" at bounding box center [1001, 330] width 21 height 21
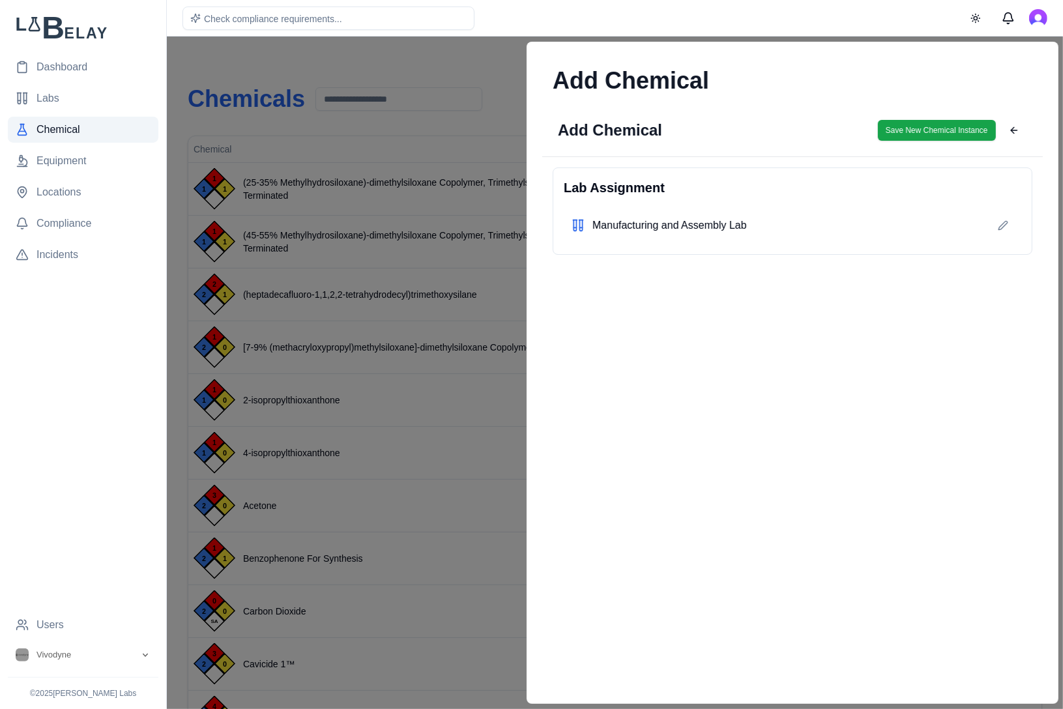
click at [933, 121] on button "Save New Chemical Instance" at bounding box center [936, 130] width 118 height 21
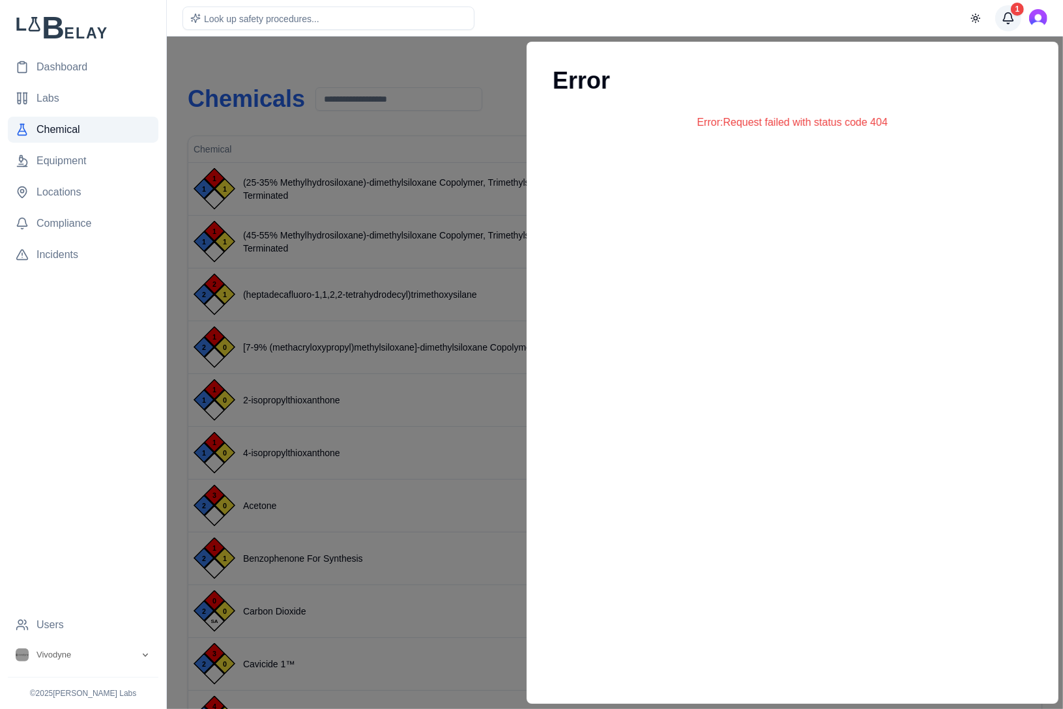
click at [1015, 23] on button "1" at bounding box center [1008, 18] width 26 height 26
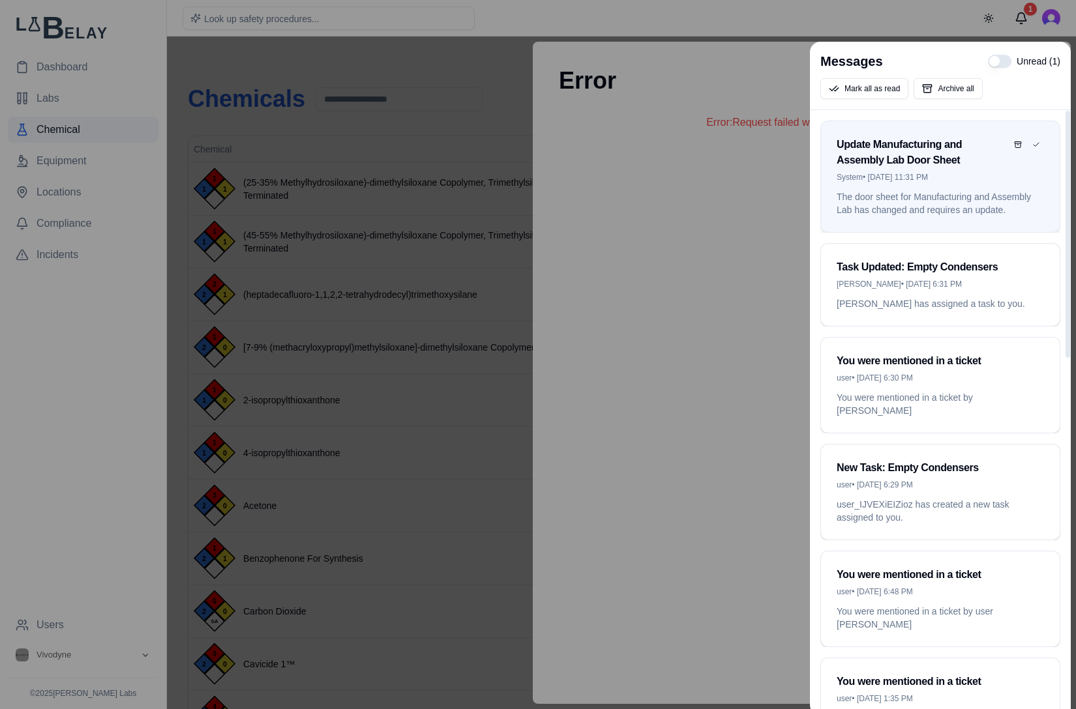
click at [930, 201] on p "The door sheet for Manufacturing and Assembly Lab has changed and requires an u…" at bounding box center [939, 203] width 207 height 26
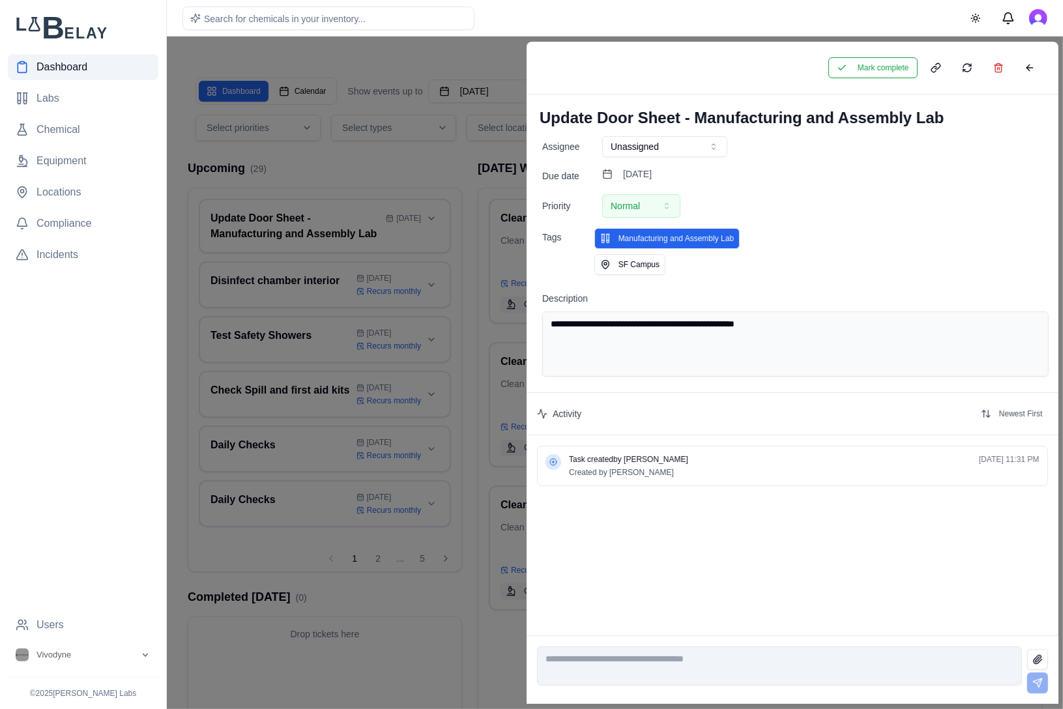
click at [635, 237] on button "Manufacturing and Assembly Lab" at bounding box center [666, 238] width 145 height 21
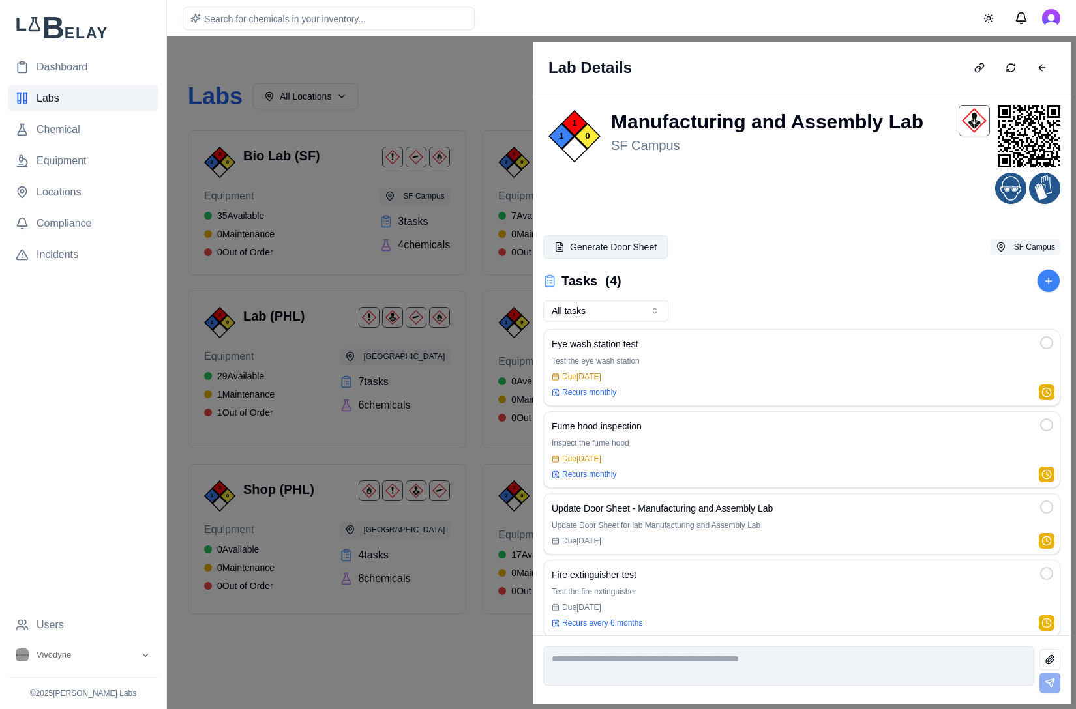
click at [628, 250] on button "Generate Door Sheet" at bounding box center [605, 246] width 125 height 23
click at [628, 248] on button "Generate Door Sheet" at bounding box center [605, 246] width 125 height 23
click at [594, 254] on button "Generate Door Sheet" at bounding box center [605, 246] width 125 height 23
click at [1049, 68] on button at bounding box center [1042, 67] width 26 height 21
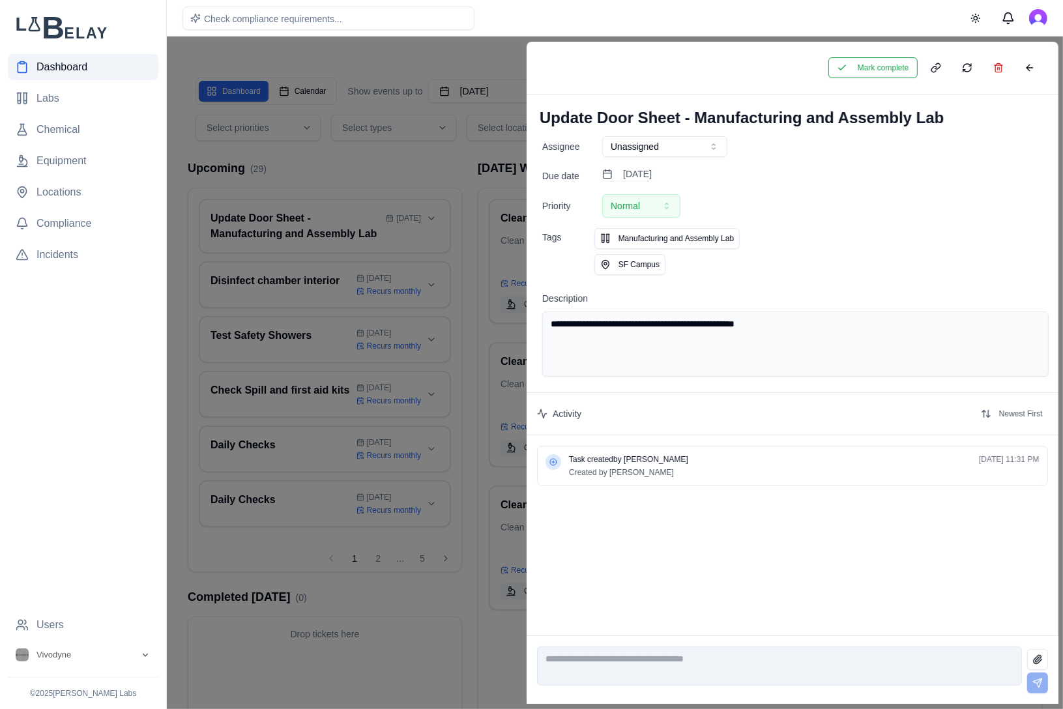
click at [68, 69] on span "Dashboard" at bounding box center [62, 67] width 51 height 16
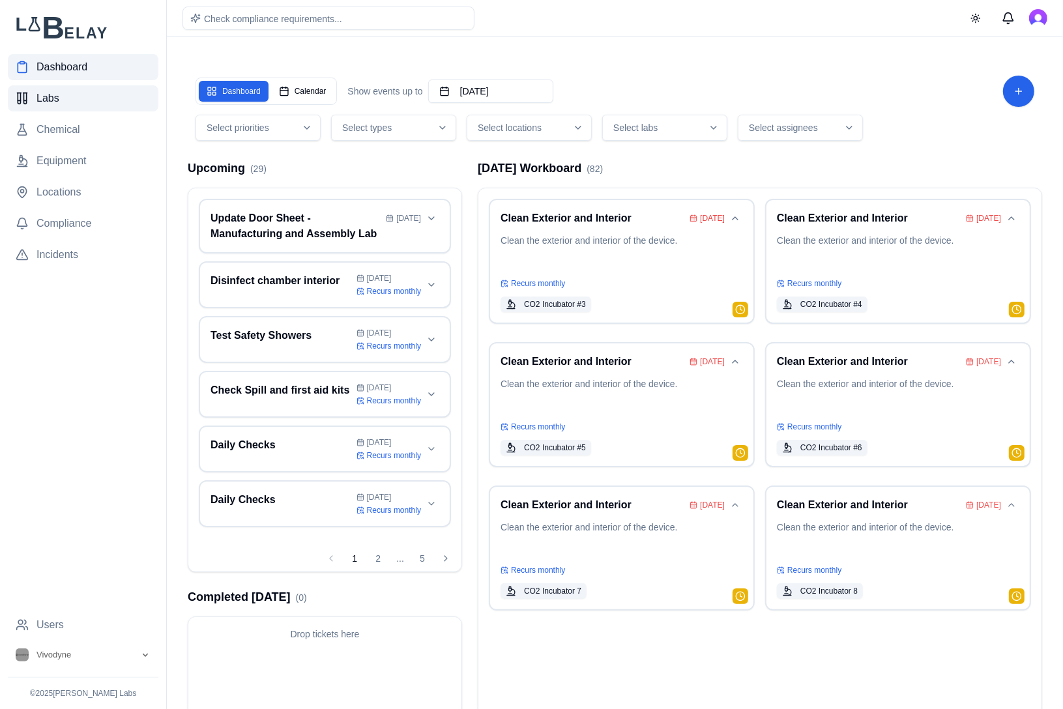
click at [72, 93] on link "Labs" at bounding box center [83, 98] width 151 height 26
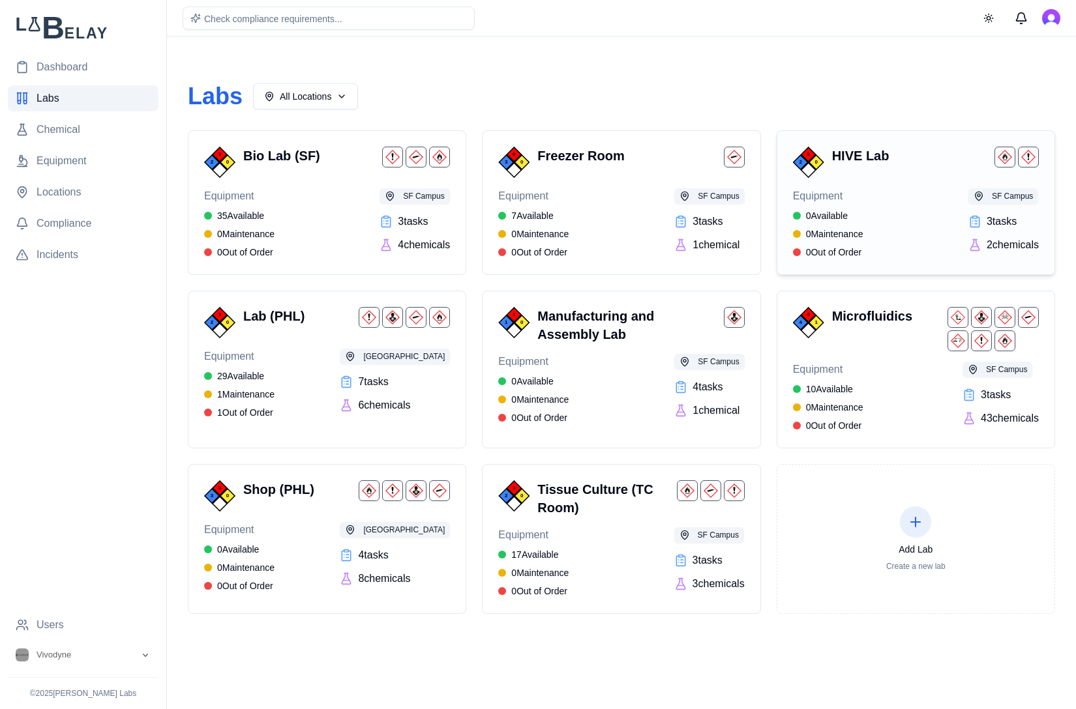
click at [843, 195] on span "Equipment" at bounding box center [828, 196] width 70 height 16
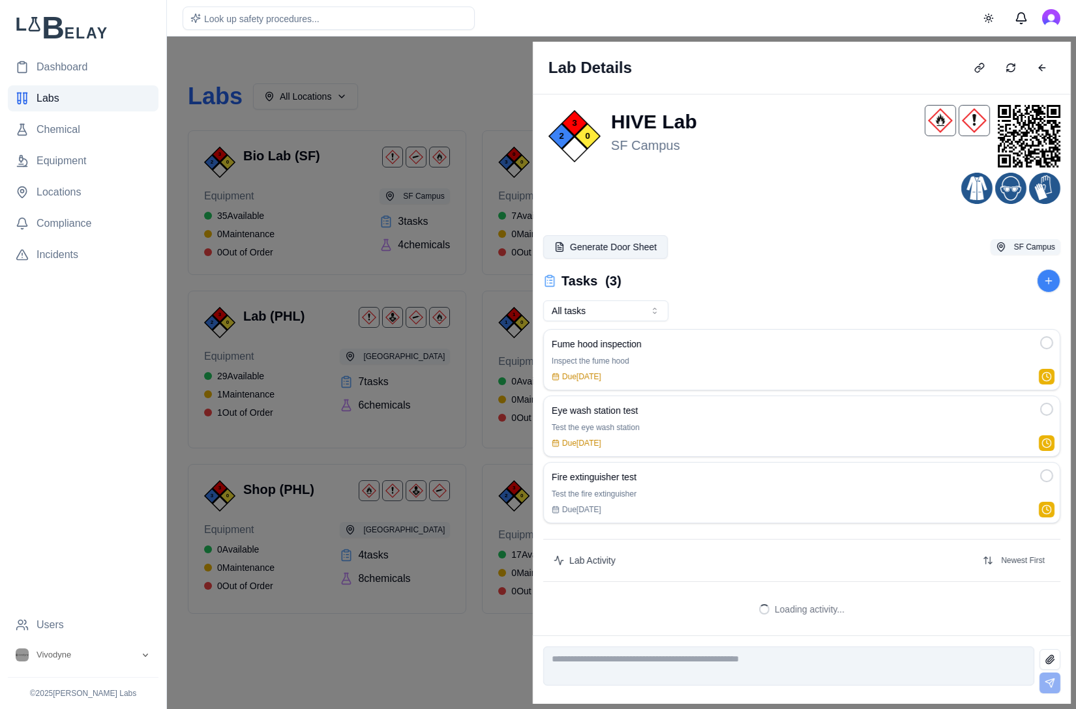
click at [621, 248] on button "Generate Door Sheet" at bounding box center [605, 246] width 125 height 23
click at [636, 249] on button "Generate Door Sheet" at bounding box center [605, 246] width 125 height 23
click at [624, 244] on button "Generate Door Sheet" at bounding box center [605, 246] width 125 height 23
click at [1038, 66] on button at bounding box center [1042, 67] width 26 height 21
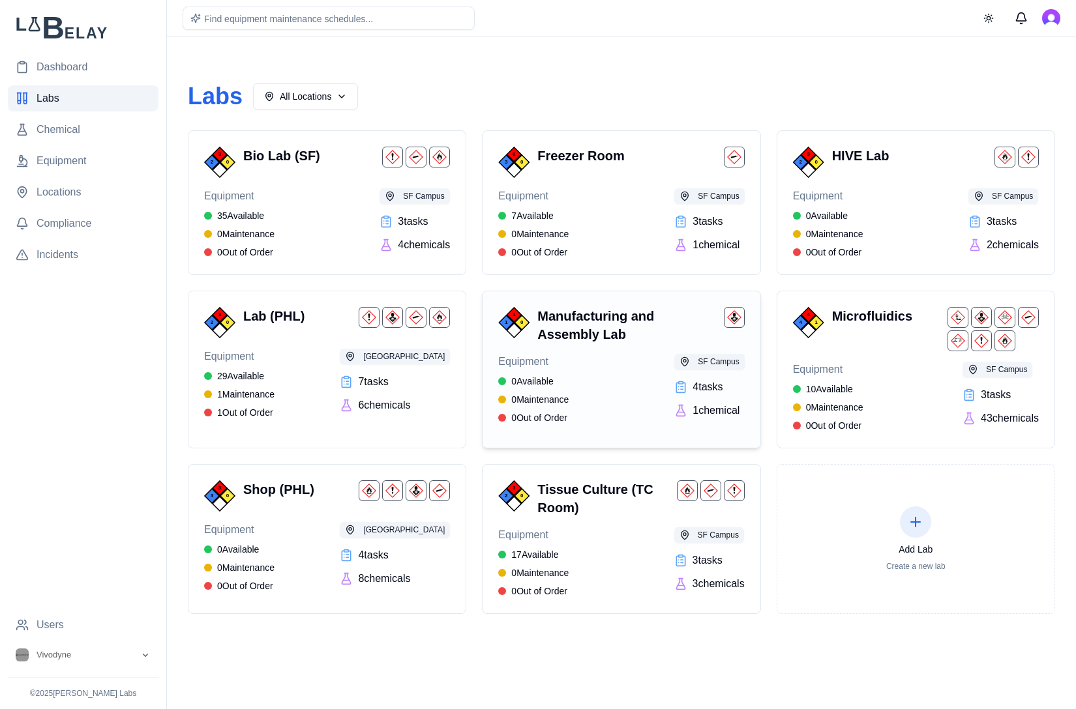
click at [576, 372] on div "Equipment 0 Available 0 Maintenance 0 Out of Order SF Campus 4 task s 1 chemical" at bounding box center [621, 389] width 246 height 70
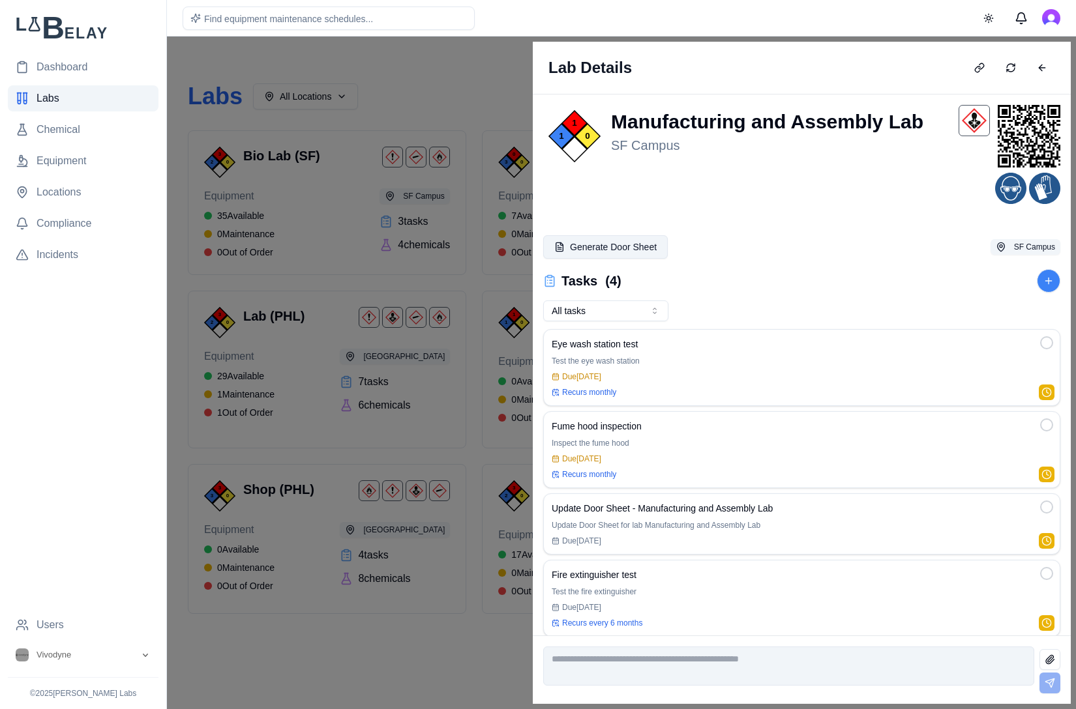
click at [633, 250] on button "Generate Door Sheet" at bounding box center [605, 246] width 125 height 23
click at [582, 251] on button "Generate Door Sheet" at bounding box center [605, 246] width 125 height 23
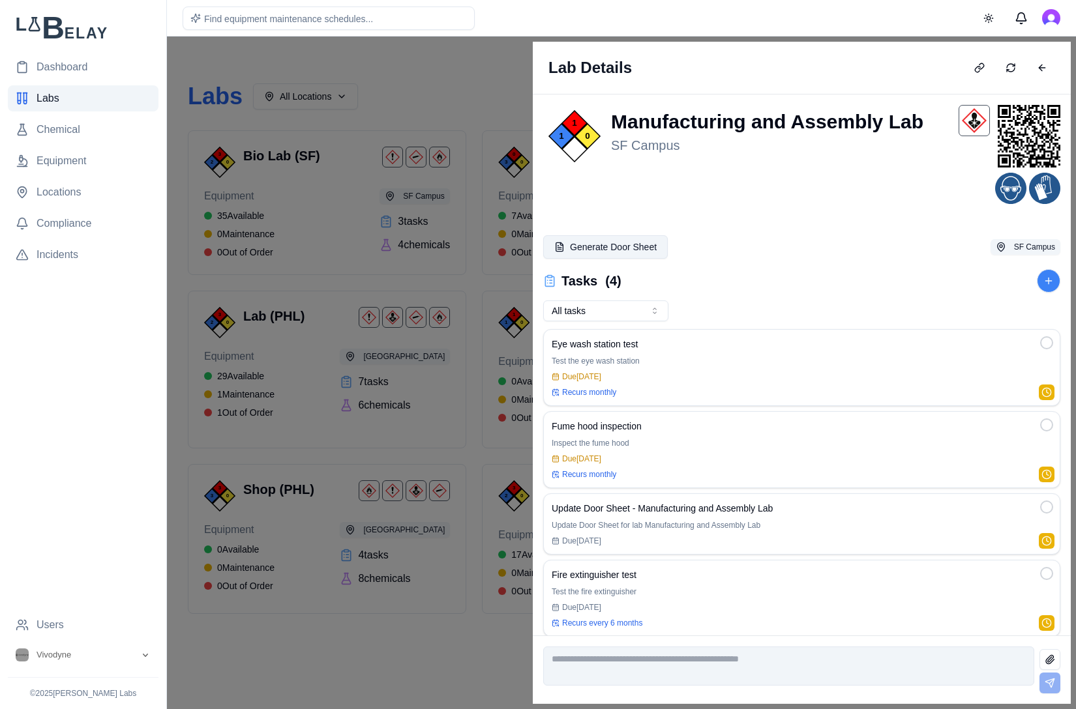
click at [582, 251] on button "Generate Door Sheet" at bounding box center [605, 246] width 125 height 23
click at [588, 248] on button "Generate Door Sheet" at bounding box center [605, 246] width 125 height 23
click at [580, 158] on div "1 1 0" at bounding box center [574, 136] width 52 height 52
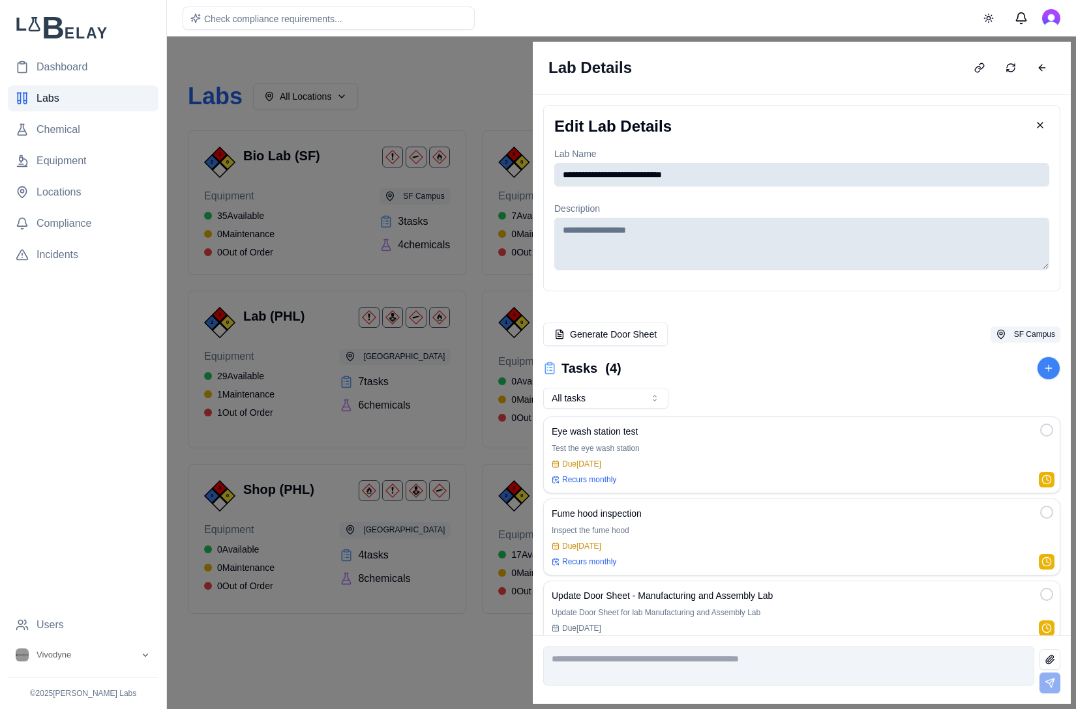
click at [1035, 71] on button at bounding box center [1042, 67] width 26 height 21
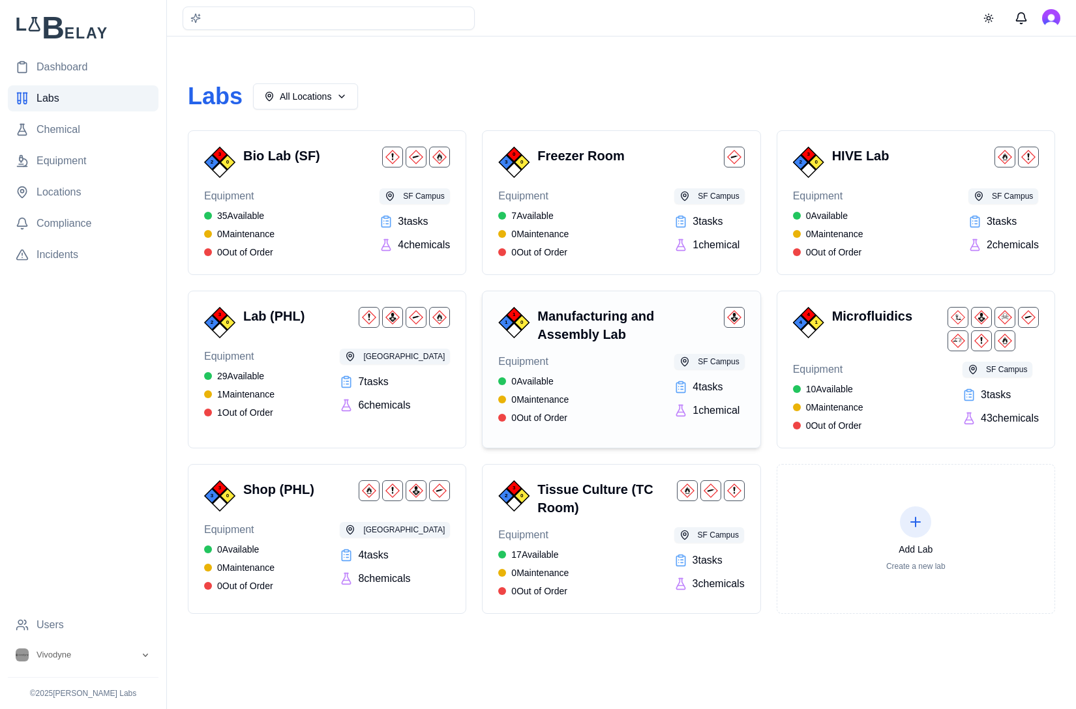
click at [627, 386] on div "Equipment 0 Available 0 Maintenance 0 Out of Order SF Campus 4 task s 1 chemical" at bounding box center [621, 389] width 246 height 70
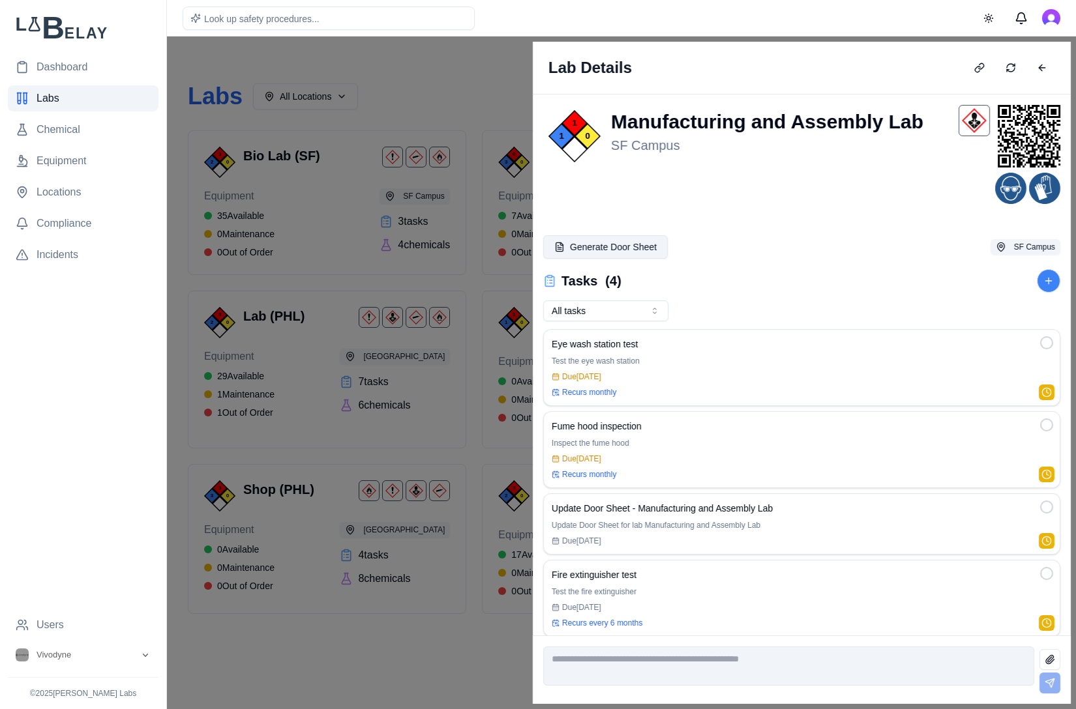
click at [594, 235] on button "Generate Door Sheet" at bounding box center [605, 246] width 125 height 23
click at [593, 237] on button "Generate Door Sheet" at bounding box center [605, 246] width 125 height 23
click at [590, 241] on button "Generate Door Sheet" at bounding box center [605, 246] width 125 height 23
click at [589, 241] on button "Generate Door Sheet" at bounding box center [605, 246] width 125 height 23
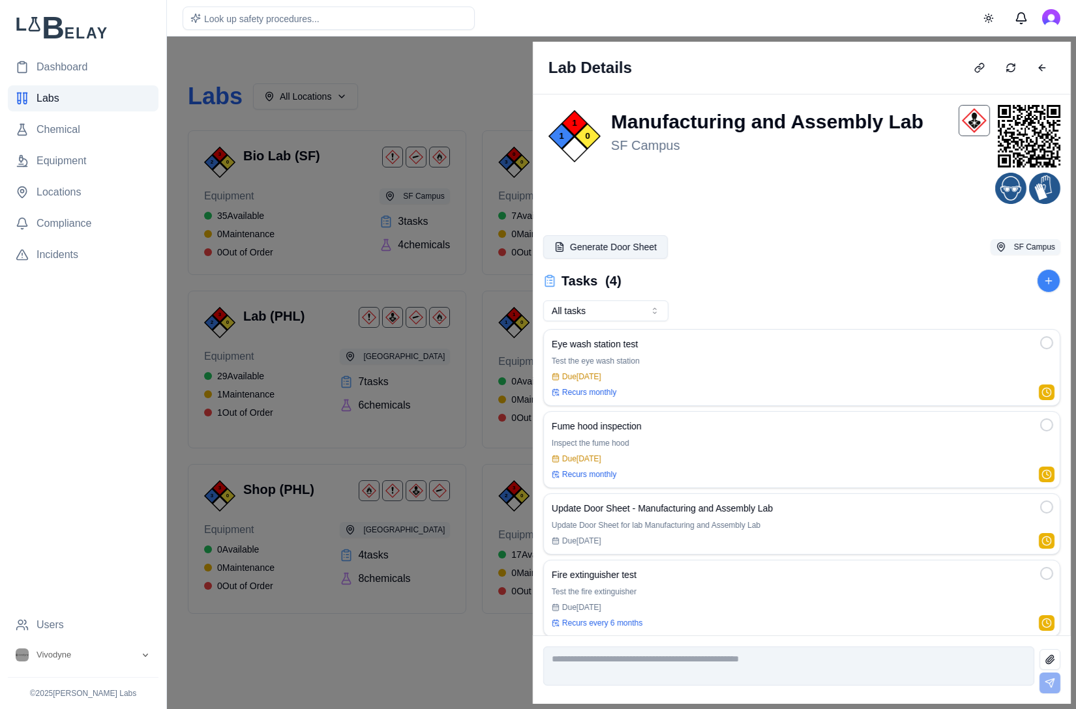
click at [589, 241] on button "Generate Door Sheet" at bounding box center [605, 246] width 125 height 23
click at [589, 242] on button "Generate Door Sheet" at bounding box center [605, 246] width 125 height 23
click at [589, 244] on button "Generate Door Sheet" at bounding box center [605, 246] width 125 height 23
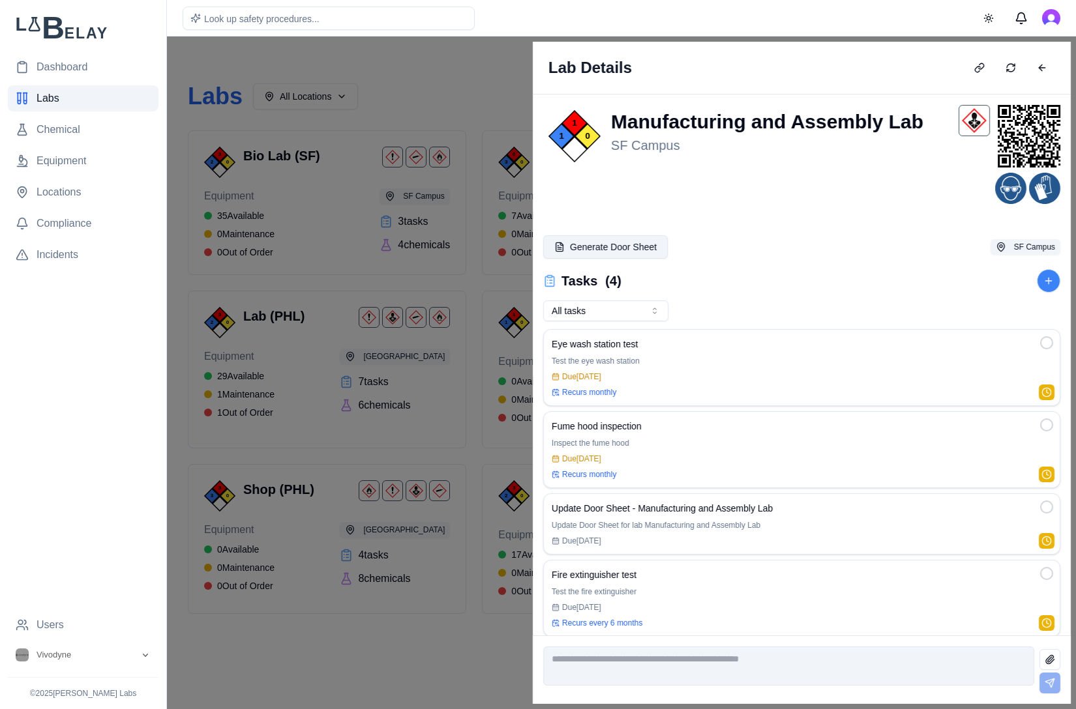
click at [588, 245] on button "Generate Door Sheet" at bounding box center [605, 246] width 125 height 23
click at [589, 246] on button "Generate Door Sheet" at bounding box center [605, 246] width 125 height 23
click at [1038, 64] on button at bounding box center [1042, 67] width 26 height 21
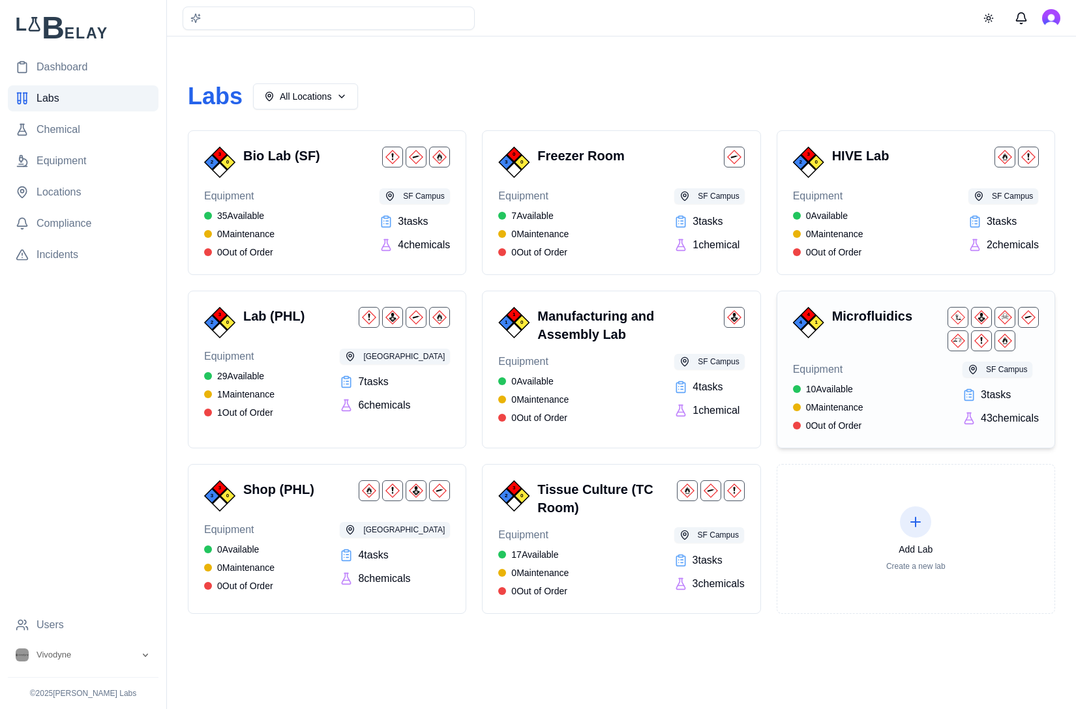
click at [881, 359] on div "4 4 1 Microfluidics Equipment 10 Available 0 Maintenance 0 Out of Order SF Camp…" at bounding box center [916, 369] width 246 height 125
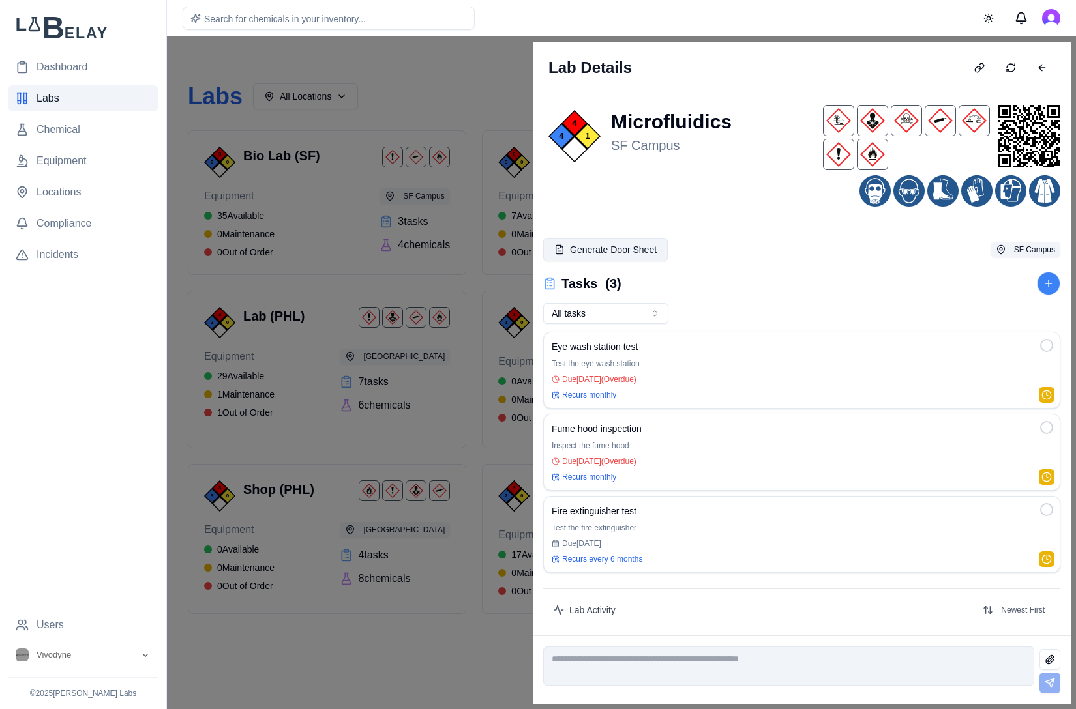
click at [648, 253] on button "Generate Door Sheet" at bounding box center [605, 249] width 125 height 23
click at [566, 247] on button "Generate Door Sheet" at bounding box center [605, 249] width 125 height 23
click at [565, 249] on button "Generate Door Sheet" at bounding box center [605, 249] width 125 height 23
click at [1047, 71] on button at bounding box center [1042, 67] width 26 height 21
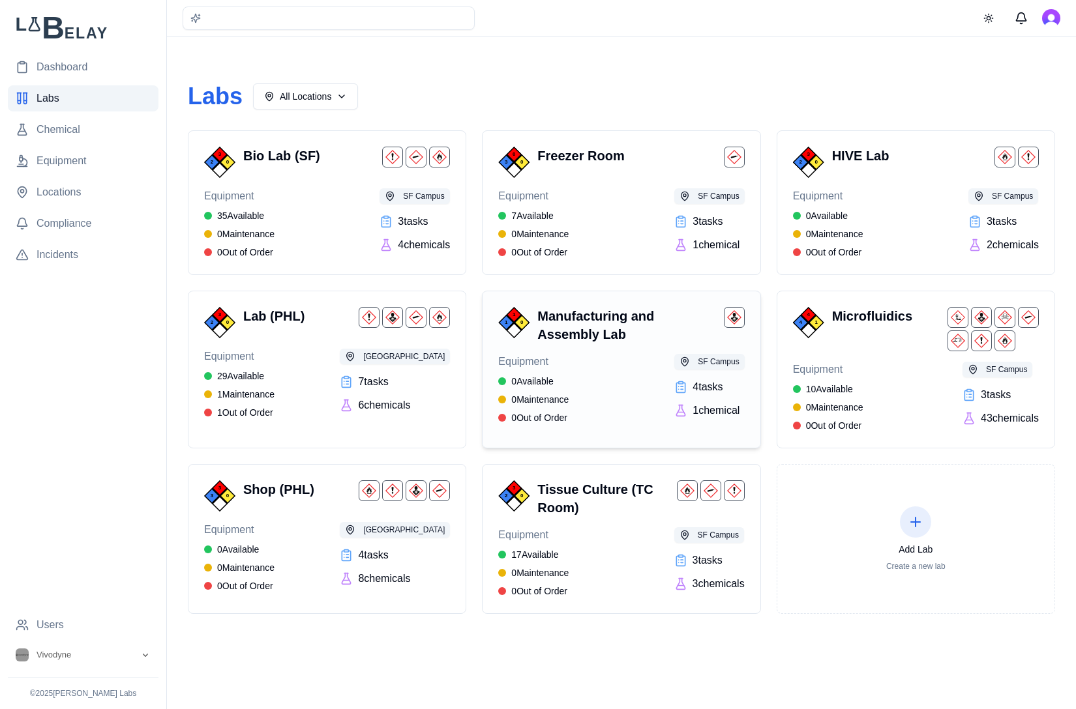
click at [516, 324] on div "0" at bounding box center [522, 323] width 16 height 16
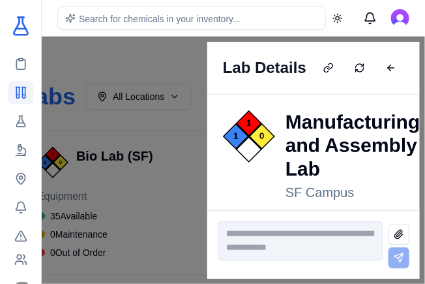
click at [344, 53] on div "Lab Details" at bounding box center [313, 68] width 213 height 53
